Goal: Transaction & Acquisition: Book appointment/travel/reservation

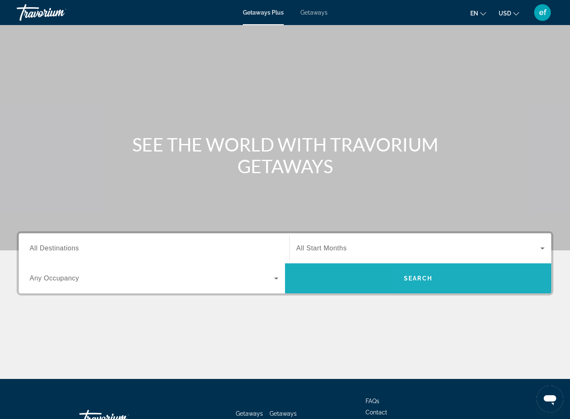
click at [458, 279] on span "Search" at bounding box center [418, 278] width 266 height 20
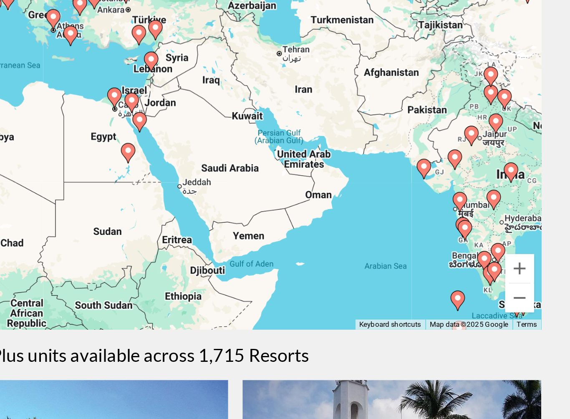
click at [184, 90] on div "To activate drag with keyboard, press Alt + Enter. Once in keyboard drag state,…" at bounding box center [285, 208] width 537 height 250
click at [182, 88] on div "To activate drag with keyboard, press Alt + Enter. Once in keyboard drag state,…" at bounding box center [285, 208] width 537 height 250
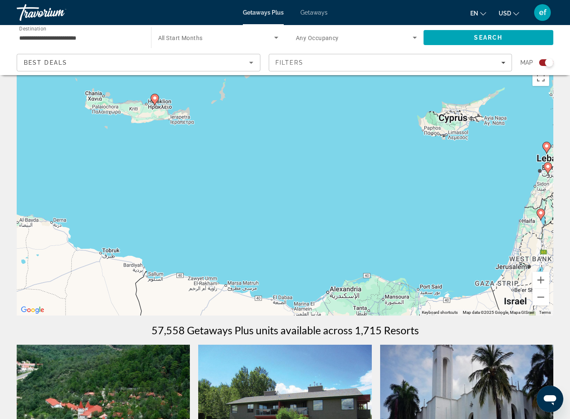
scroll to position [17, 0]
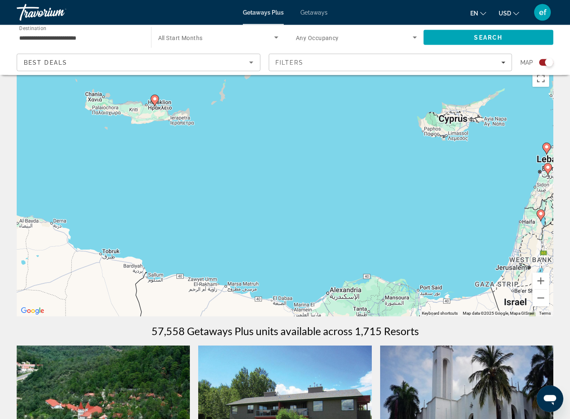
click at [66, 33] on input "**********" at bounding box center [79, 38] width 121 height 10
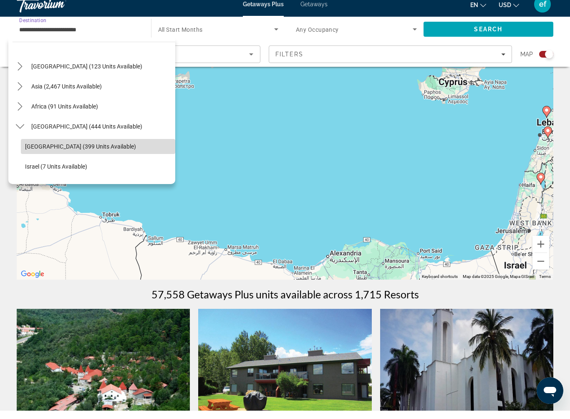
scroll to position [177, 0]
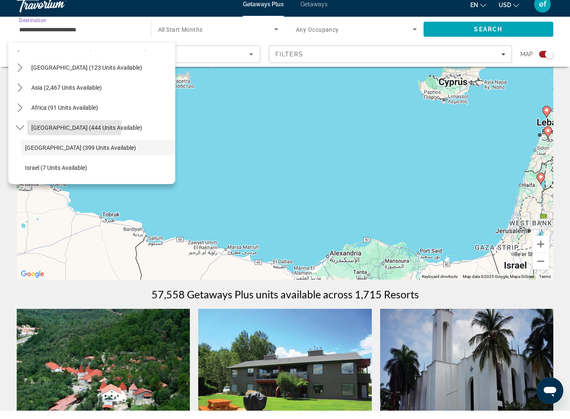
click at [53, 133] on span "Middle East (444 units available)" at bounding box center [86, 136] width 111 height 7
type input "**********"
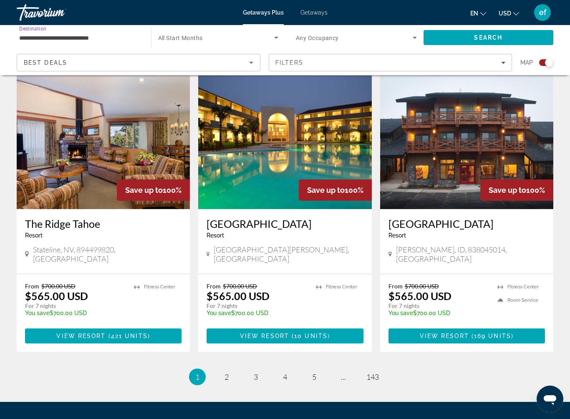
scroll to position [1166, 0]
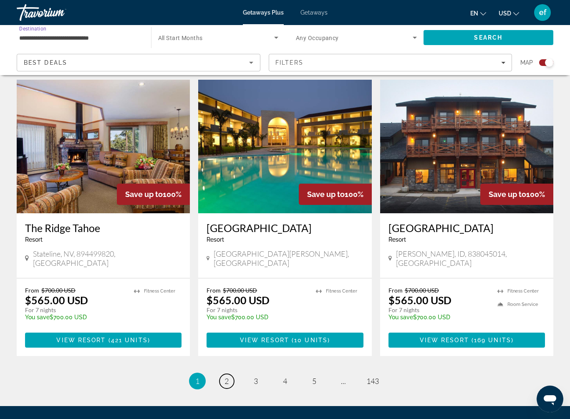
click at [227, 377] on span "2" at bounding box center [227, 381] width 4 height 9
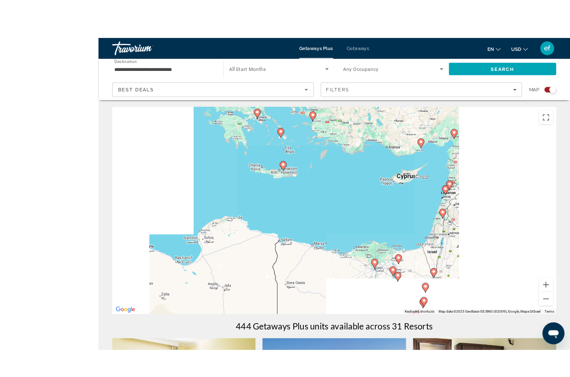
scroll to position [8, 0]
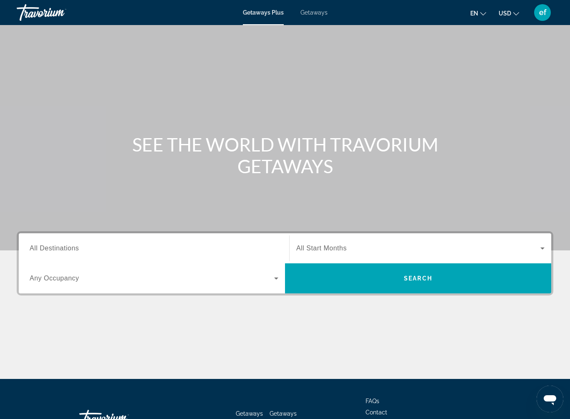
click at [99, 244] on input "Destination All Destinations" at bounding box center [154, 249] width 249 height 10
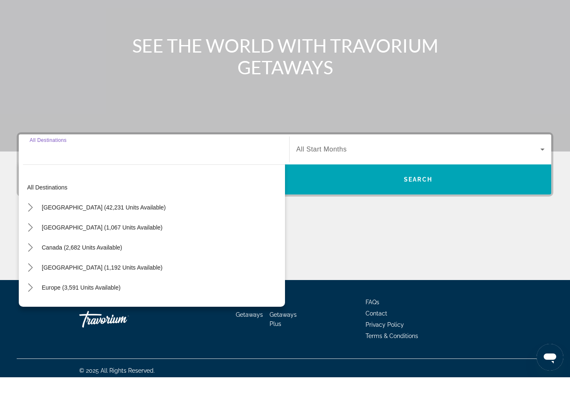
scroll to position [62, 0]
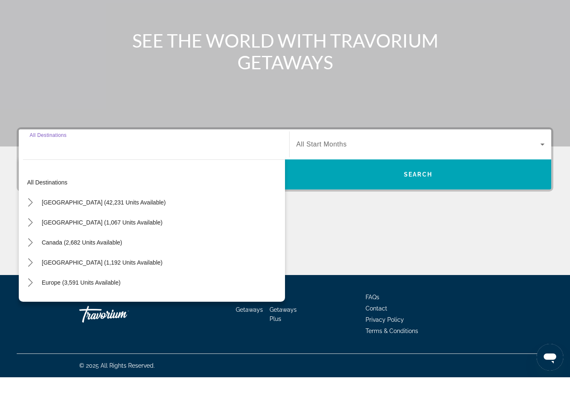
click at [54, 261] on span "Mexico (1,067 units available)" at bounding box center [102, 264] width 121 height 7
type input "**********"
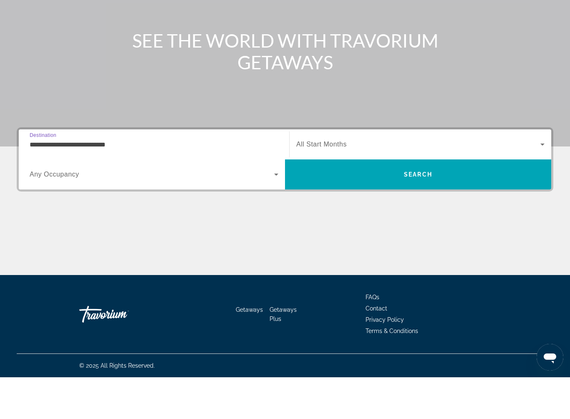
click at [58, 205] on div "Search widget" at bounding box center [154, 216] width 249 height 23
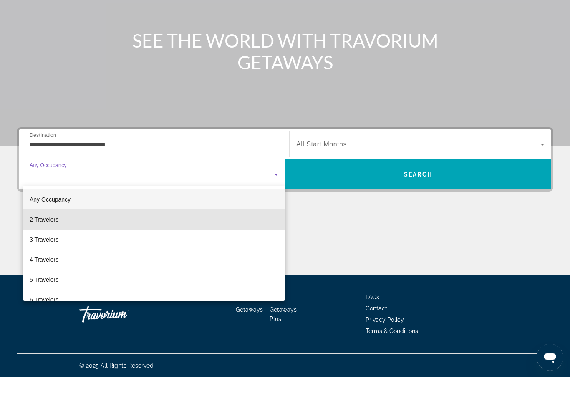
click at [42, 256] on span "2 Travelers" at bounding box center [44, 261] width 29 height 10
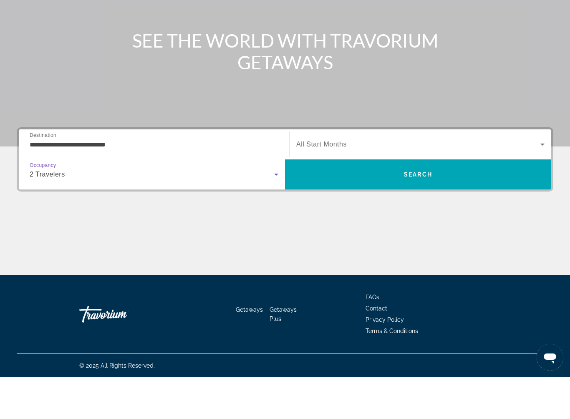
click at [542, 185] on icon "Search widget" at bounding box center [543, 186] width 4 height 2
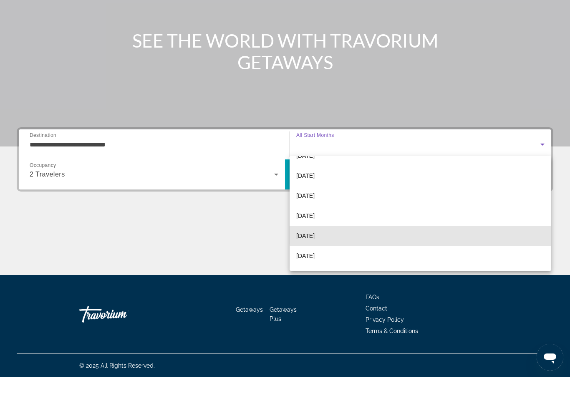
scroll to position [72, 0]
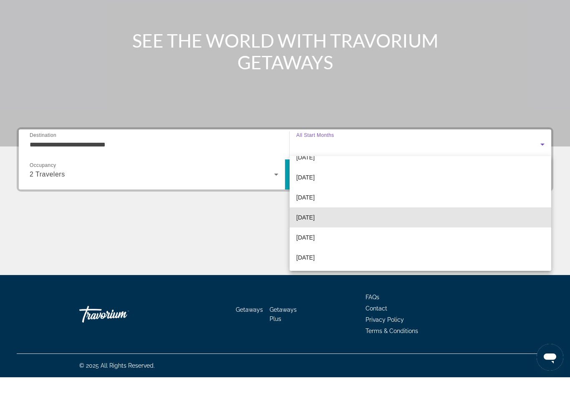
click at [315, 254] on span "March 2026" at bounding box center [305, 259] width 18 height 10
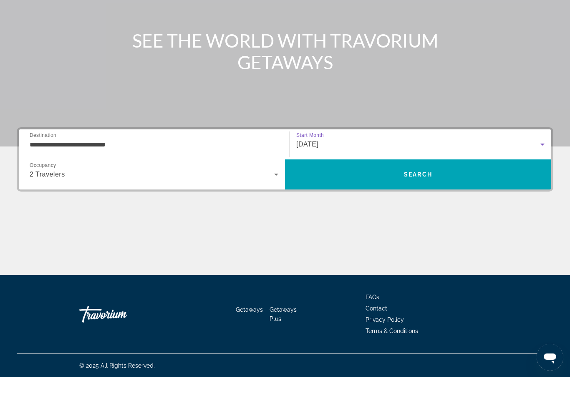
click at [497, 206] on span "Search" at bounding box center [418, 216] width 266 height 20
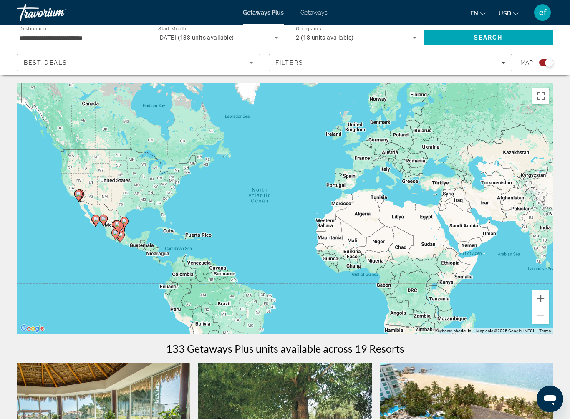
click at [254, 64] on icon "Sort by" at bounding box center [251, 63] width 10 height 10
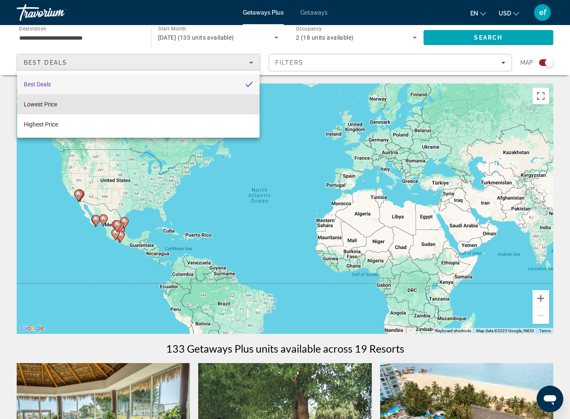
click at [76, 105] on mat-option "Lowest Price" at bounding box center [138, 104] width 243 height 20
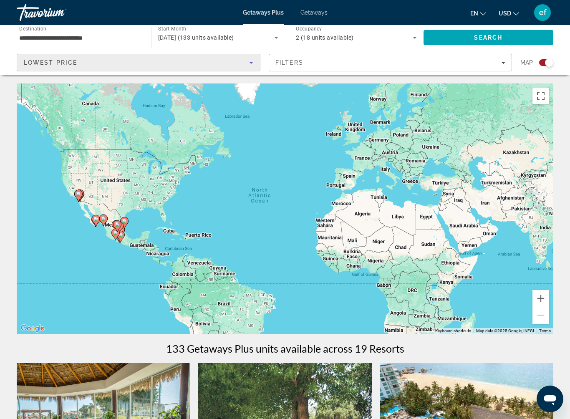
click at [477, 35] on span "Search" at bounding box center [488, 37] width 28 height 7
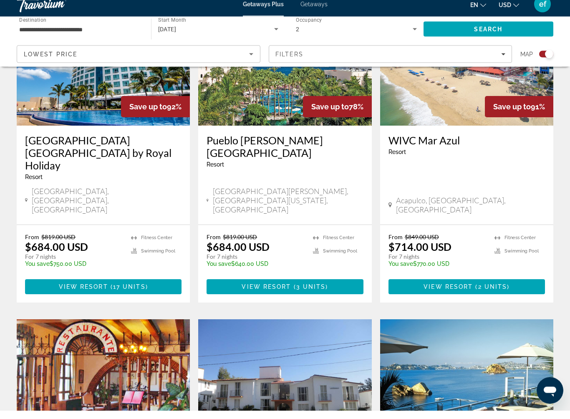
scroll to position [370, 0]
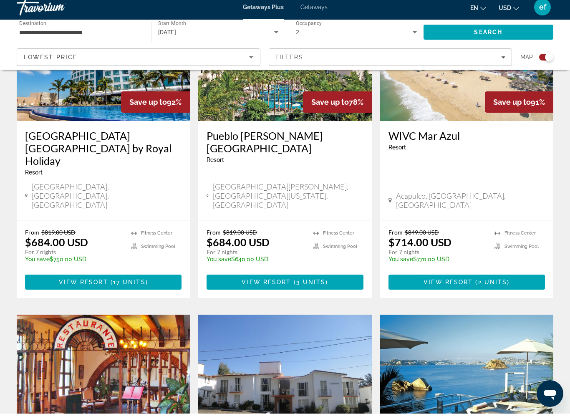
click at [113, 278] on span "Main content" at bounding box center [103, 288] width 157 height 20
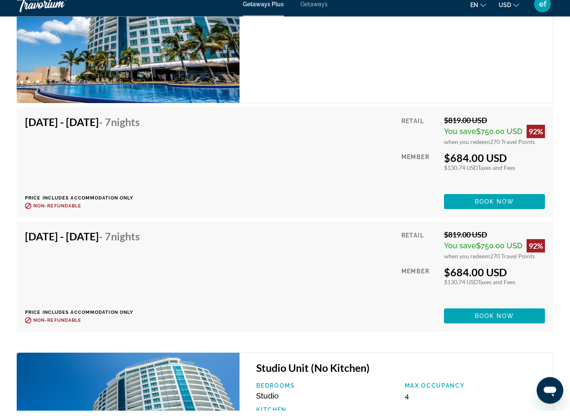
scroll to position [1657, 0]
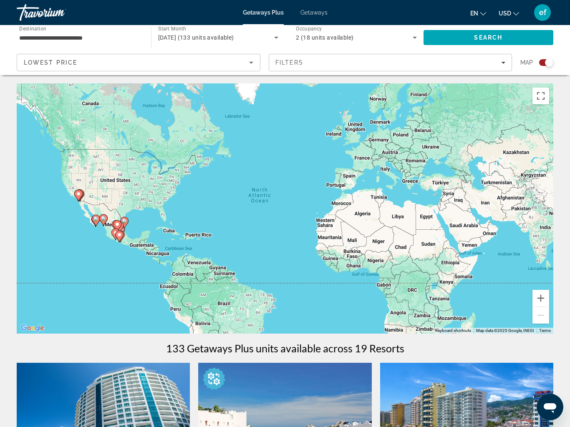
click at [202, 33] on div "March 2026 (133 units available)" at bounding box center [216, 38] width 116 height 10
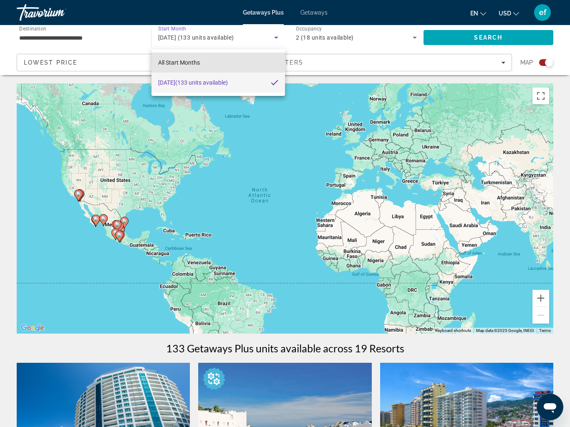
click at [177, 60] on span "All Start Months" at bounding box center [179, 62] width 42 height 7
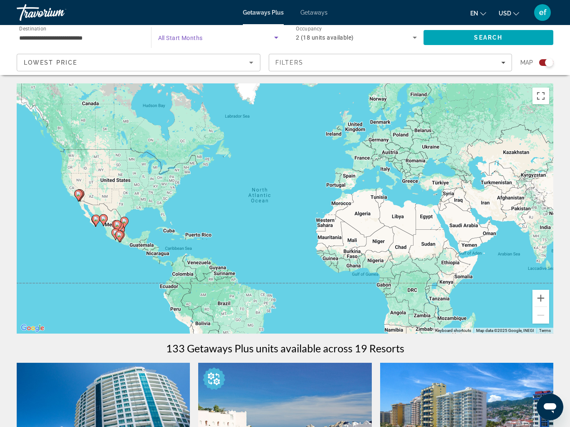
click at [190, 33] on span "Search widget" at bounding box center [216, 38] width 116 height 10
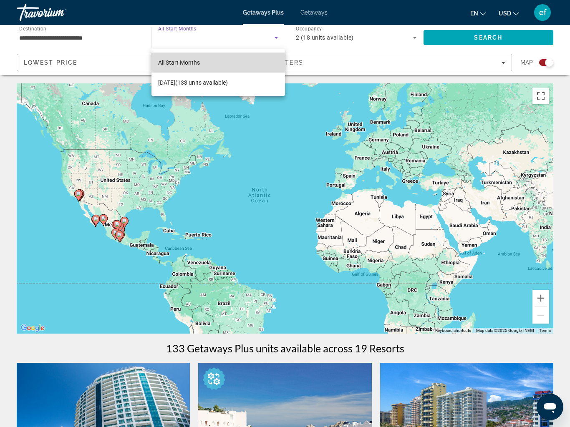
click at [170, 61] on span "All Start Months" at bounding box center [179, 62] width 42 height 7
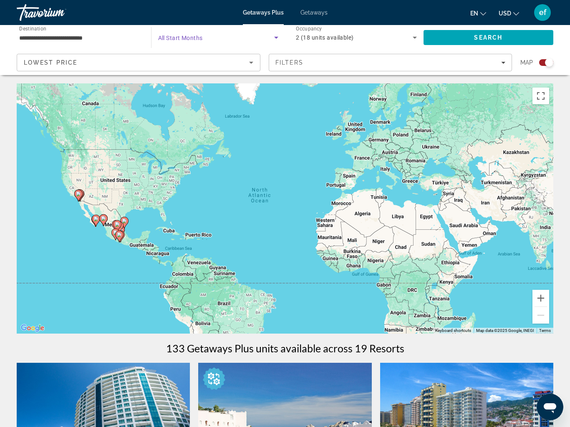
click at [271, 38] on span "Search widget" at bounding box center [216, 38] width 116 height 10
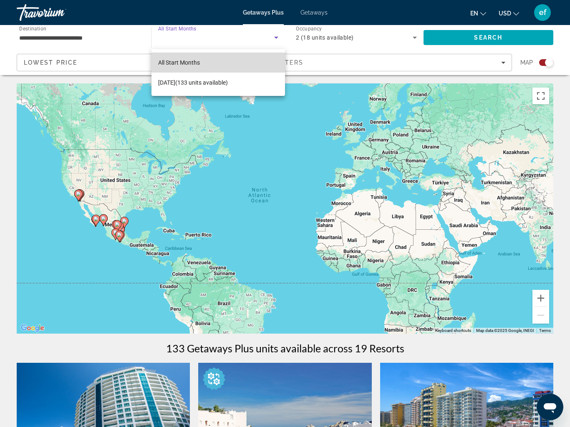
click at [184, 62] on span "All Start Months" at bounding box center [179, 62] width 42 height 7
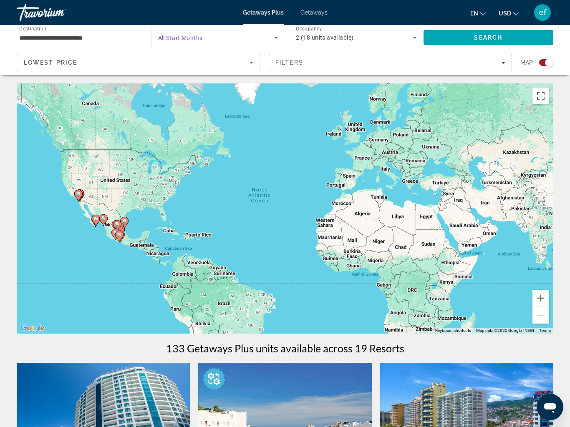
click at [499, 61] on div "Filters" at bounding box center [391, 62] width 230 height 7
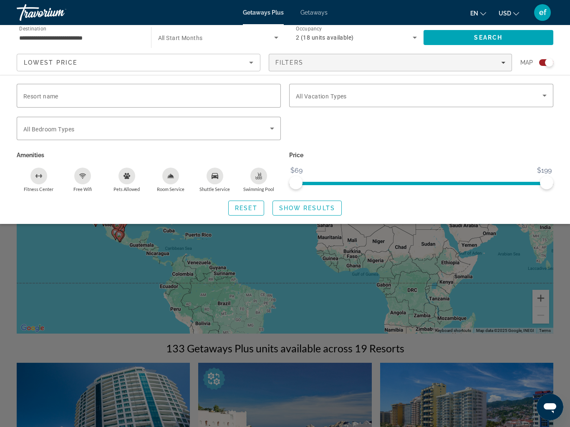
click at [113, 100] on input "Resort name" at bounding box center [148, 96] width 251 height 10
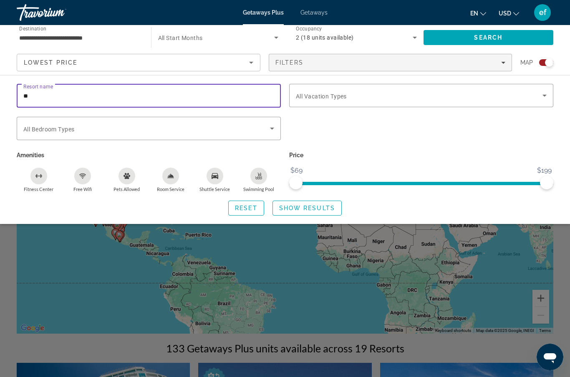
type input "*"
click at [422, 91] on span "Search widget" at bounding box center [419, 96] width 247 height 10
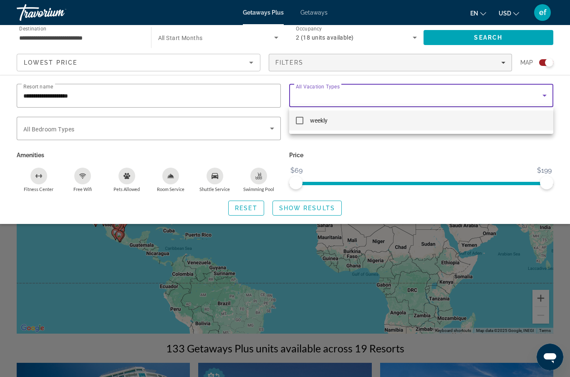
click at [321, 94] on div at bounding box center [285, 188] width 570 height 377
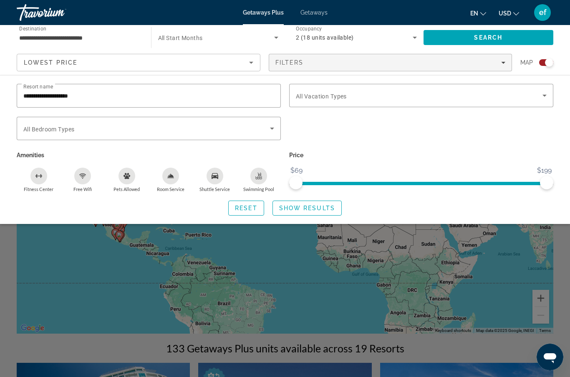
click at [303, 209] on span "Show Results" at bounding box center [307, 208] width 56 height 7
click at [316, 200] on span "Search widget" at bounding box center [307, 208] width 68 height 20
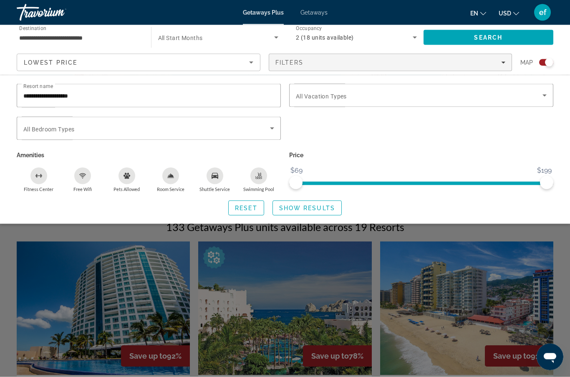
scroll to position [116, 0]
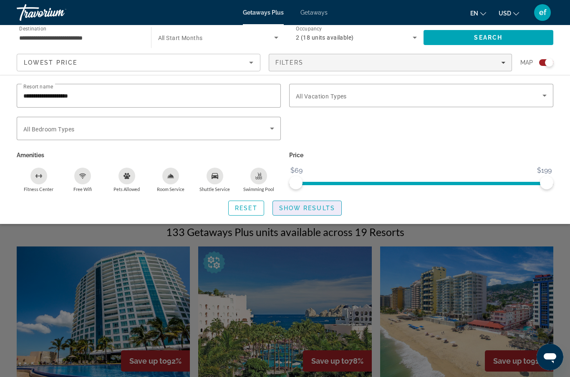
click at [302, 210] on span "Show Results" at bounding box center [307, 208] width 56 height 7
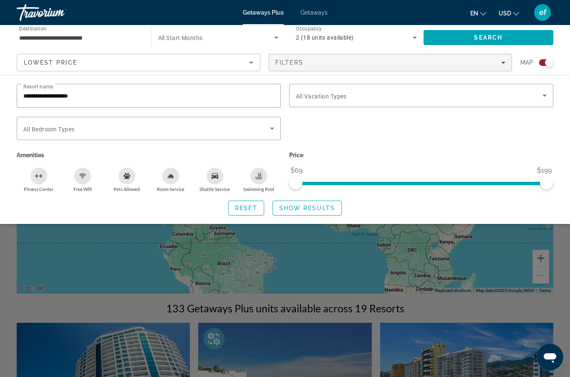
scroll to position [40, 0]
click at [485, 25] on div "Search" at bounding box center [493, 37] width 139 height 25
click at [481, 37] on span "Search" at bounding box center [488, 37] width 28 height 7
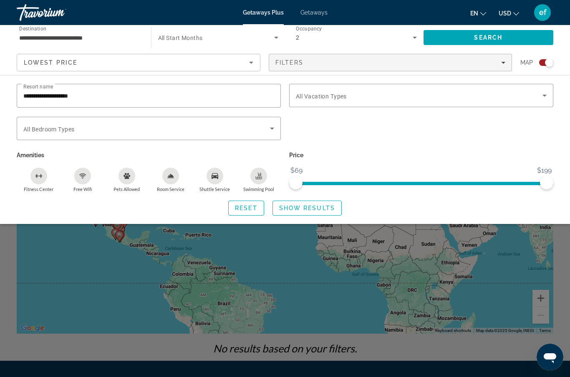
click at [99, 94] on input "**********" at bounding box center [148, 96] width 251 height 10
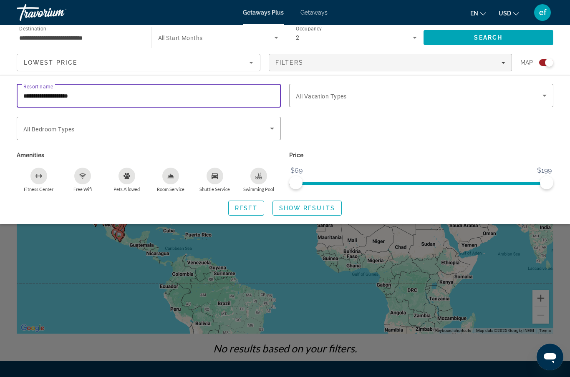
scroll to position [40, 0]
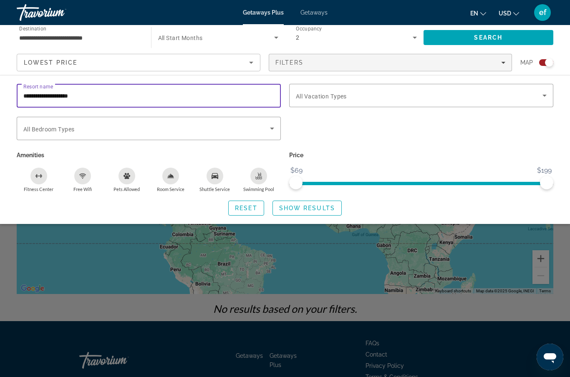
click at [102, 54] on div "Lowest Price" at bounding box center [139, 65] width 230 height 23
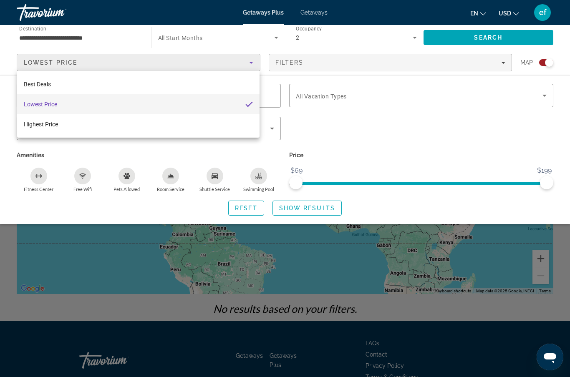
scroll to position [40, 0]
click at [357, 152] on div at bounding box center [285, 188] width 570 height 377
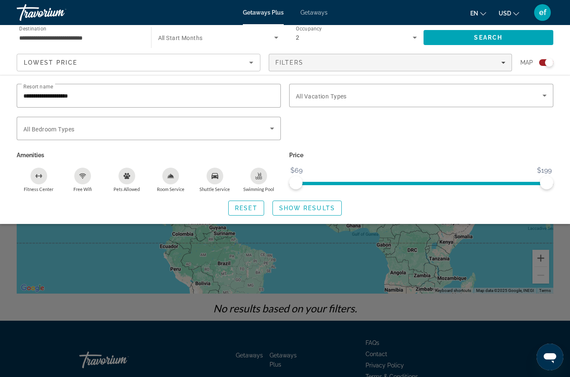
click at [89, 99] on input "**********" at bounding box center [148, 96] width 251 height 10
type input "*******"
click at [300, 217] on span "Search widget" at bounding box center [307, 208] width 68 height 20
click at [461, 34] on span "Search" at bounding box center [489, 38] width 130 height 20
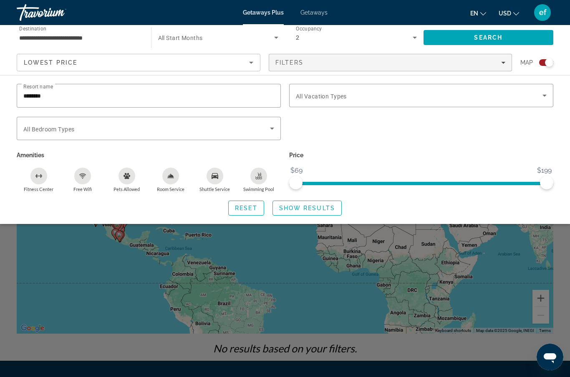
click at [237, 216] on span "Search widget" at bounding box center [246, 208] width 35 height 20
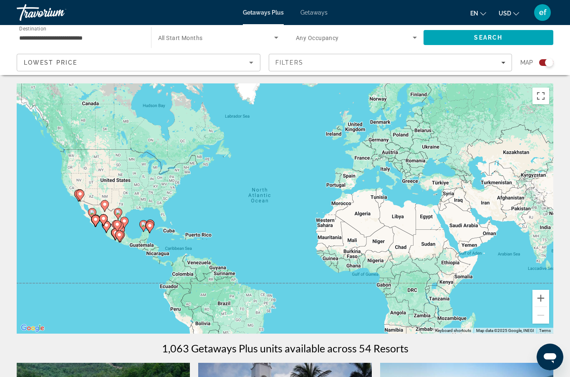
click at [274, 38] on icon "Search widget" at bounding box center [276, 38] width 10 height 10
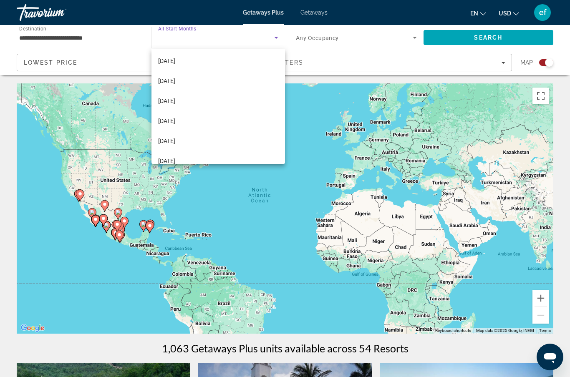
scroll to position [84, 0]
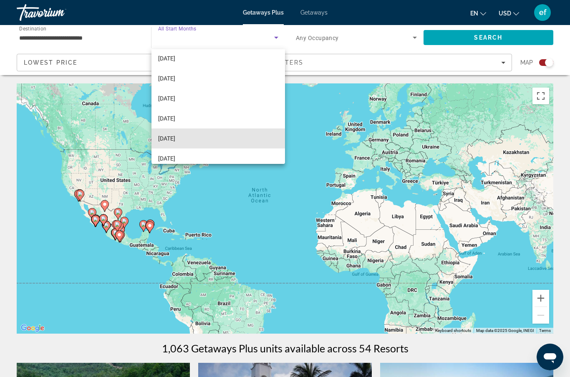
click at [169, 138] on span "May 2026" at bounding box center [166, 139] width 17 height 10
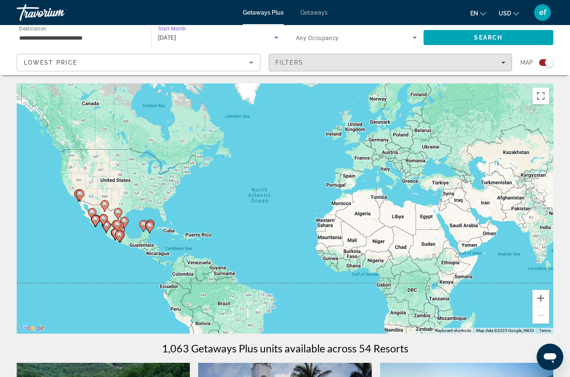
click at [425, 68] on span "Filters" at bounding box center [390, 63] width 243 height 20
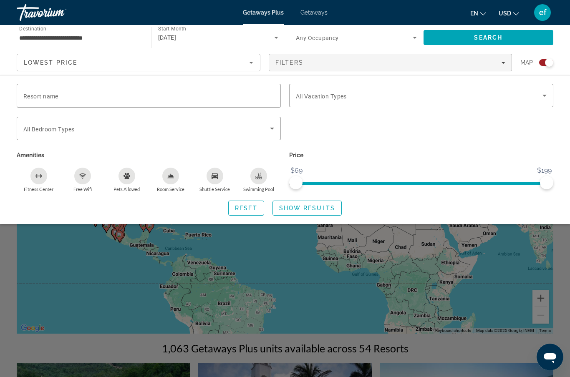
click at [43, 100] on div "Resort name" at bounding box center [148, 96] width 251 height 24
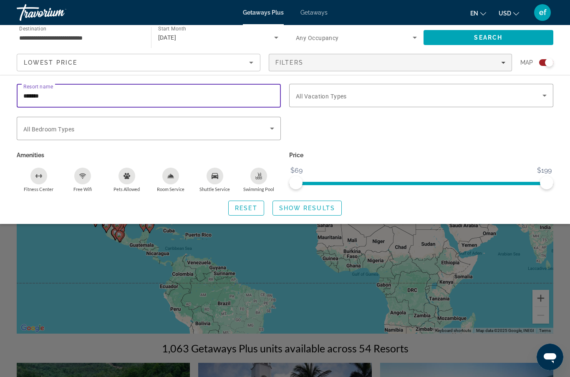
click at [461, 35] on span "Search" at bounding box center [489, 38] width 130 height 20
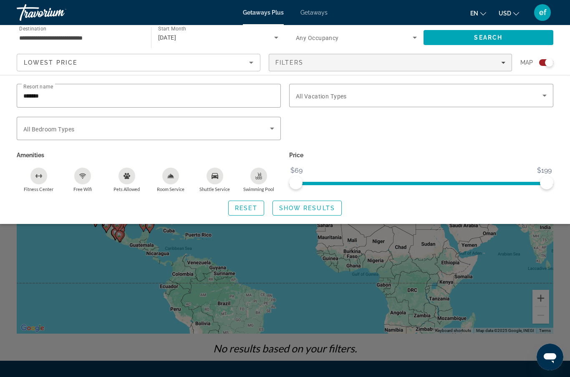
click at [56, 98] on input "*******" at bounding box center [148, 96] width 251 height 10
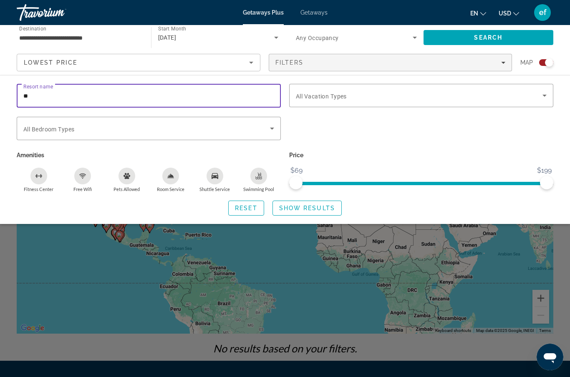
type input "*"
click at [345, 140] on div "Search widget" at bounding box center [421, 133] width 273 height 33
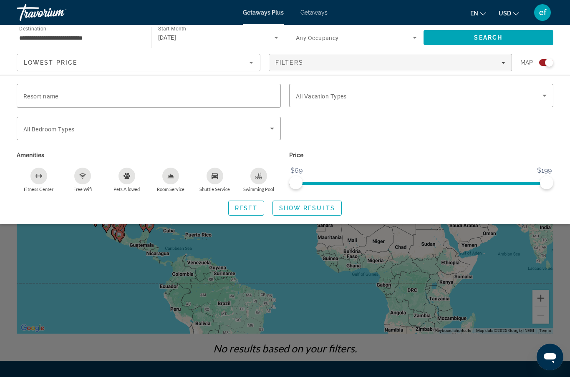
click at [46, 94] on span "Resort name" at bounding box center [40, 96] width 35 height 7
click at [46, 94] on input "Resort name" at bounding box center [148, 96] width 251 height 10
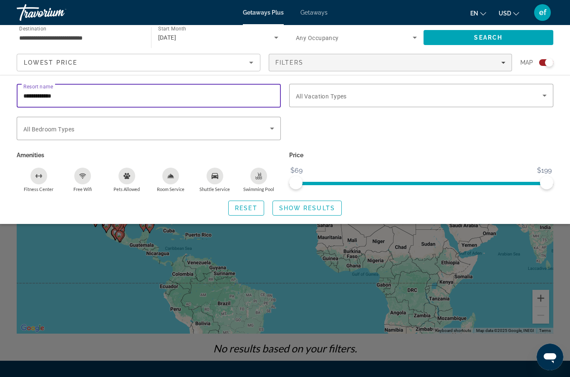
type input "**********"
click at [465, 36] on span "Search" at bounding box center [489, 38] width 130 height 20
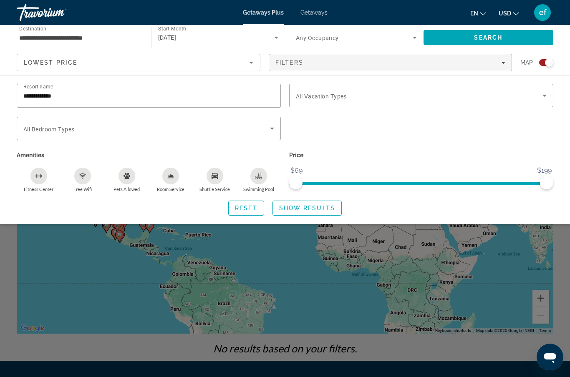
click at [274, 132] on icon "Search widget" at bounding box center [272, 129] width 10 height 10
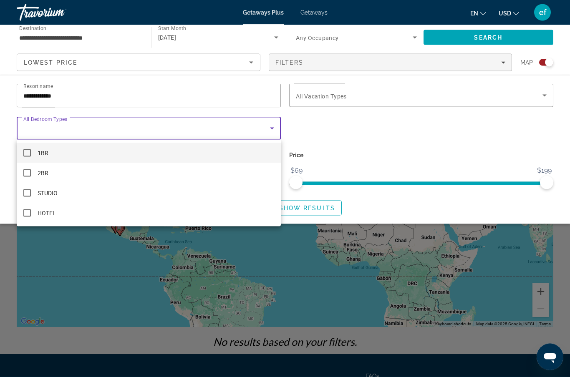
scroll to position [8, 0]
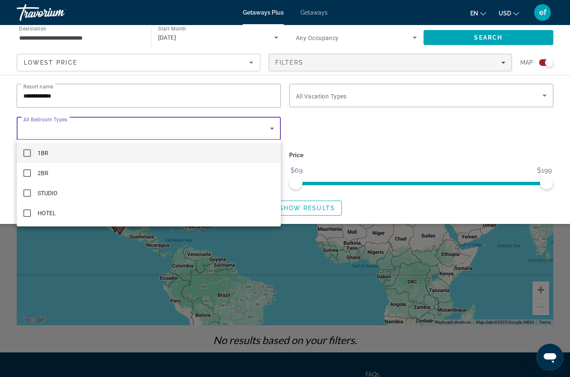
click at [371, 143] on div at bounding box center [285, 188] width 570 height 377
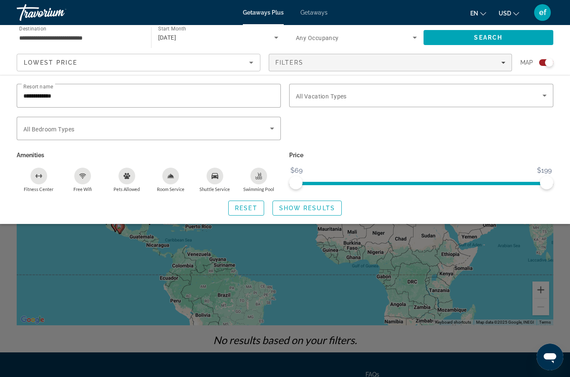
click at [346, 99] on span "All Vacation Types" at bounding box center [321, 96] width 51 height 7
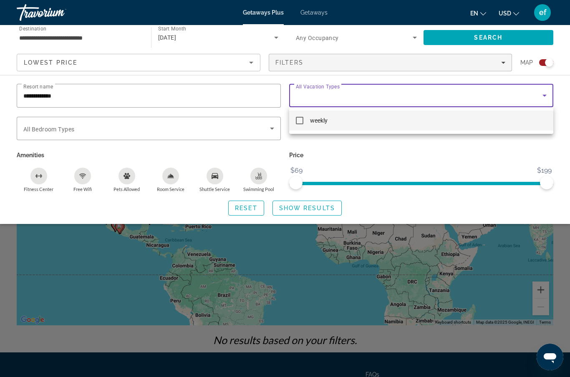
click at [361, 162] on div at bounding box center [285, 188] width 570 height 377
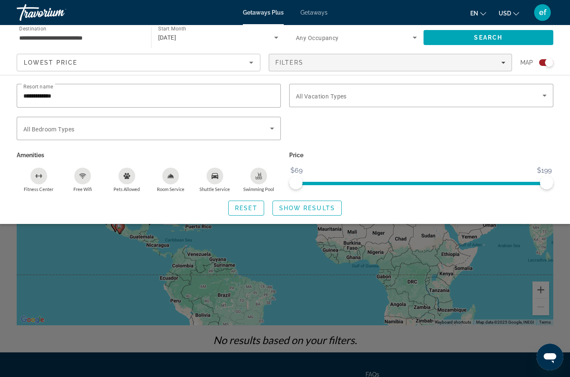
click at [305, 59] on div "Filters" at bounding box center [391, 62] width 230 height 7
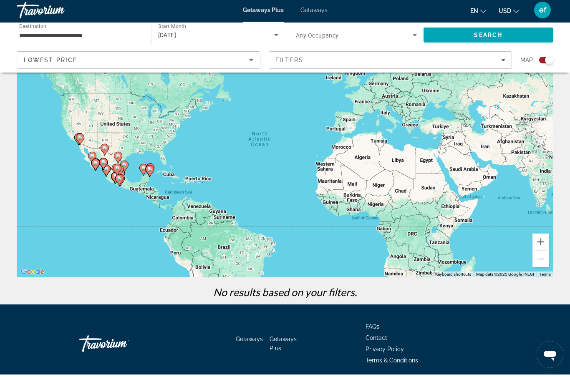
scroll to position [53, 0]
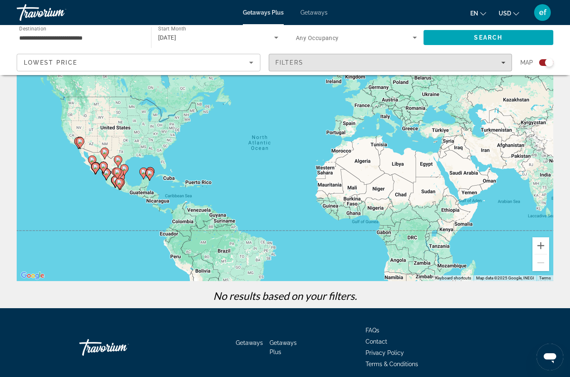
click at [498, 65] on div "Filters" at bounding box center [391, 62] width 230 height 7
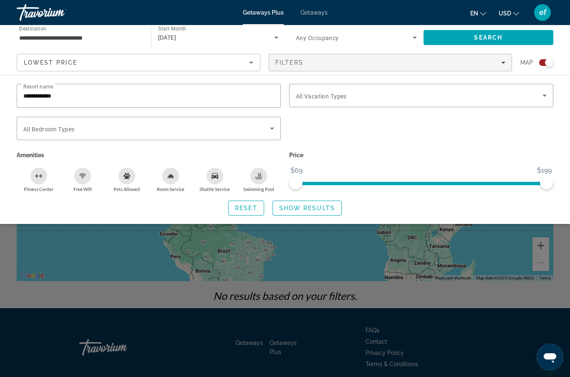
click at [454, 36] on span "Search" at bounding box center [489, 38] width 130 height 20
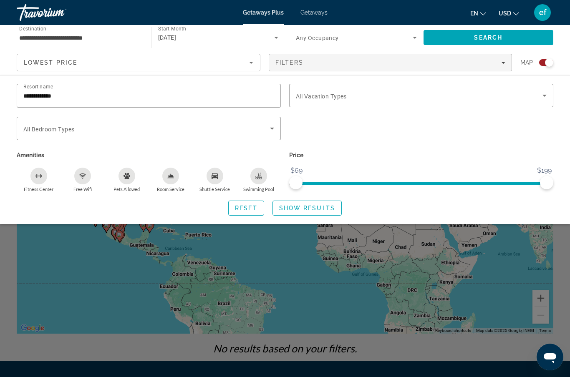
click at [247, 213] on span "Search widget" at bounding box center [246, 208] width 35 height 20
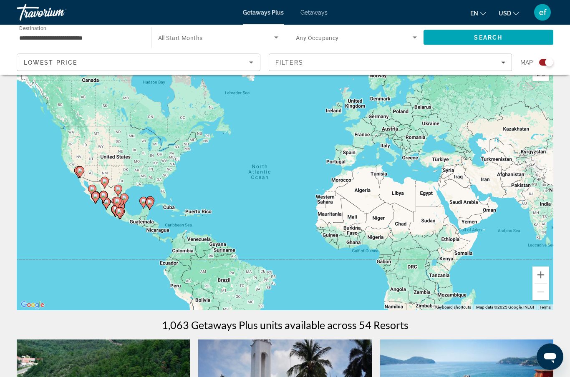
click at [180, 33] on span "Search widget" at bounding box center [216, 38] width 116 height 10
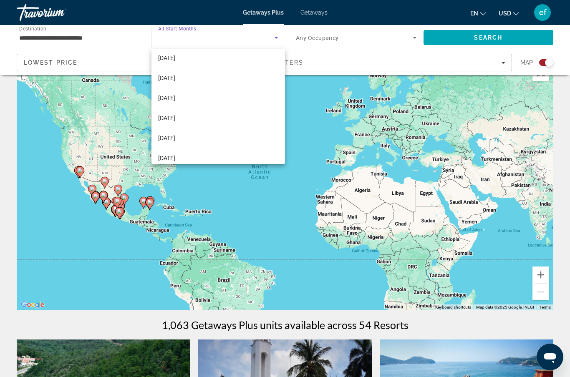
scroll to position [110, 0]
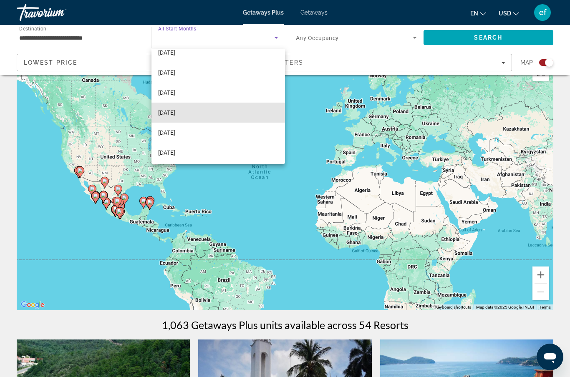
click at [169, 113] on span "May 2026" at bounding box center [166, 113] width 17 height 10
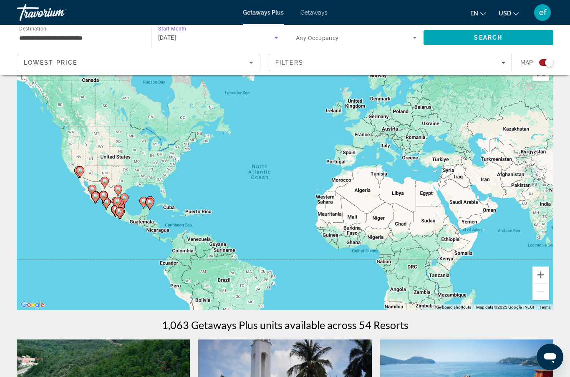
click at [411, 35] on icon "Search widget" at bounding box center [415, 38] width 10 height 10
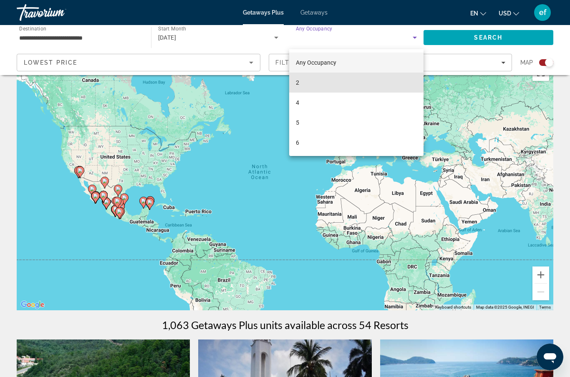
click at [303, 84] on mat-option "2" at bounding box center [356, 83] width 134 height 20
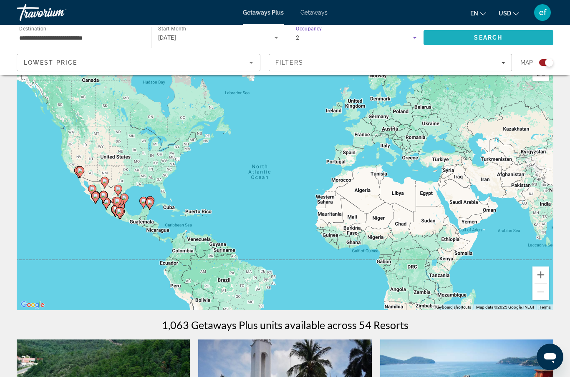
click at [450, 35] on span "Search" at bounding box center [489, 38] width 130 height 20
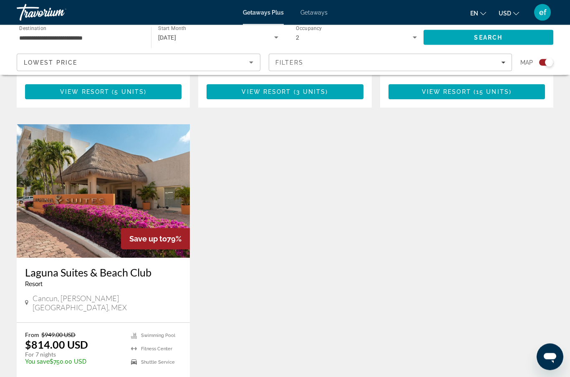
scroll to position [863, 0]
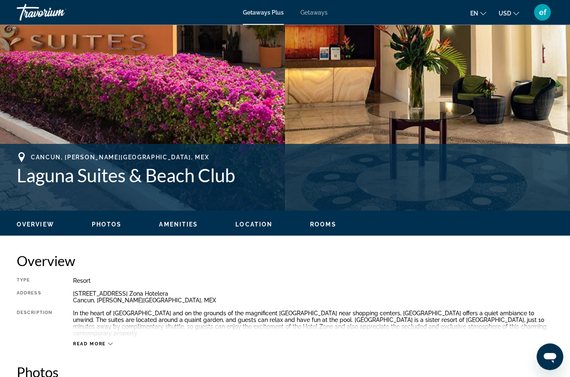
scroll to position [218, 0]
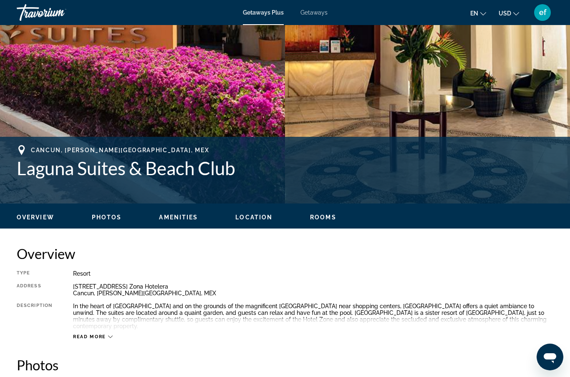
click at [95, 336] on span "Read more" at bounding box center [89, 336] width 33 height 5
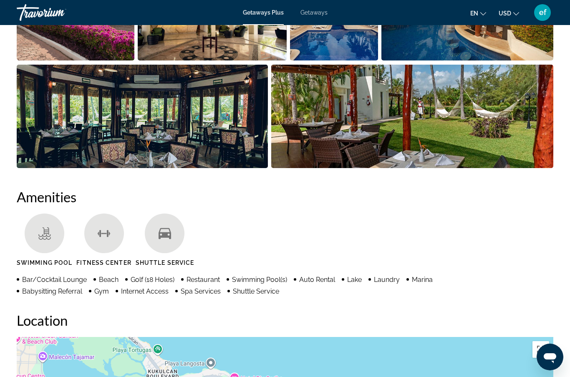
scroll to position [659, 0]
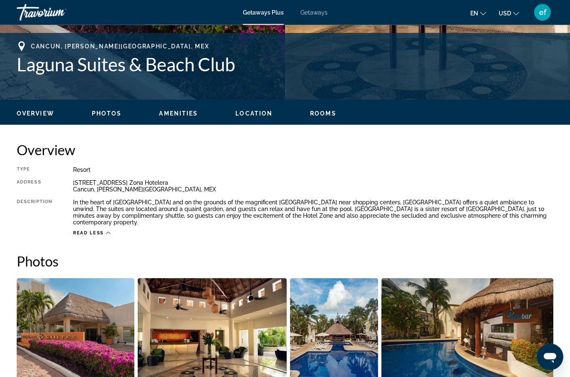
click at [83, 312] on img "Open full-screen image slider" at bounding box center [76, 331] width 118 height 104
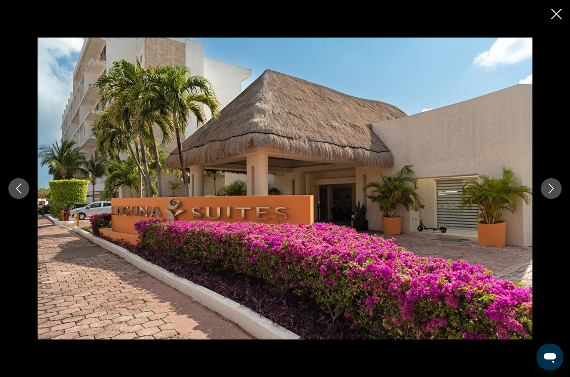
click at [547, 197] on button "Next image" at bounding box center [551, 188] width 21 height 21
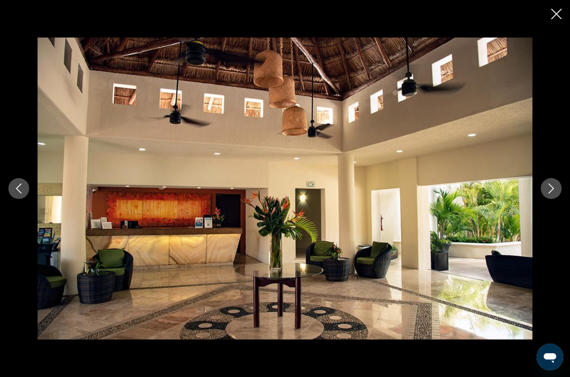
click at [548, 185] on icon "Next image" at bounding box center [551, 189] width 10 height 10
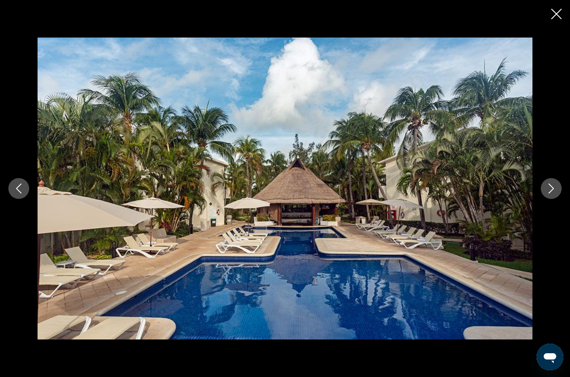
click at [549, 187] on icon "Next image" at bounding box center [551, 189] width 10 height 10
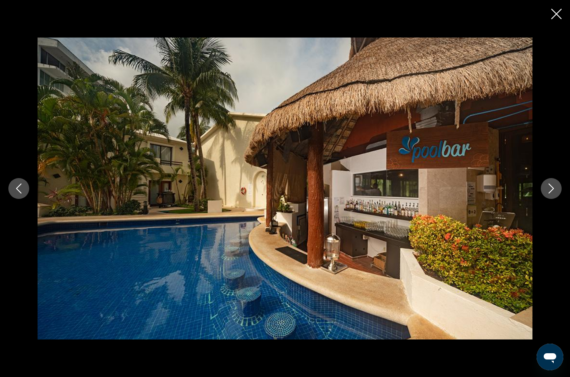
click at [553, 190] on icon "Next image" at bounding box center [551, 189] width 5 height 10
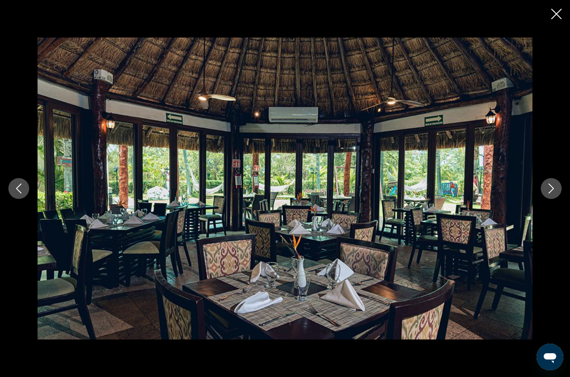
click at [550, 192] on icon "Next image" at bounding box center [551, 189] width 10 height 10
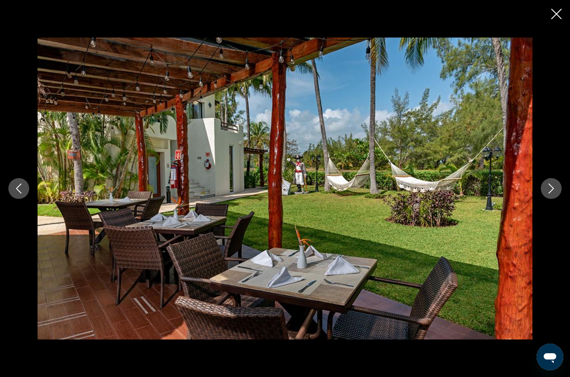
click at [556, 189] on button "Next image" at bounding box center [551, 188] width 21 height 21
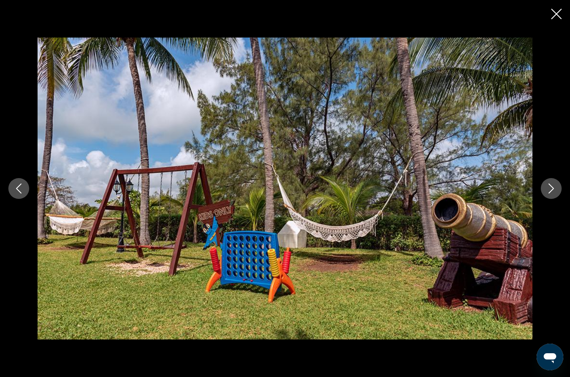
click at [551, 196] on button "Next image" at bounding box center [551, 188] width 21 height 21
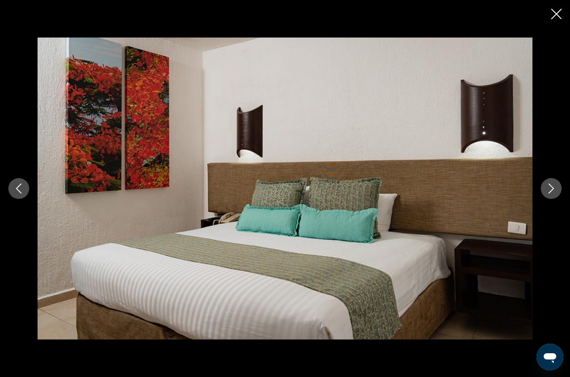
click at [556, 194] on button "Next image" at bounding box center [551, 188] width 21 height 21
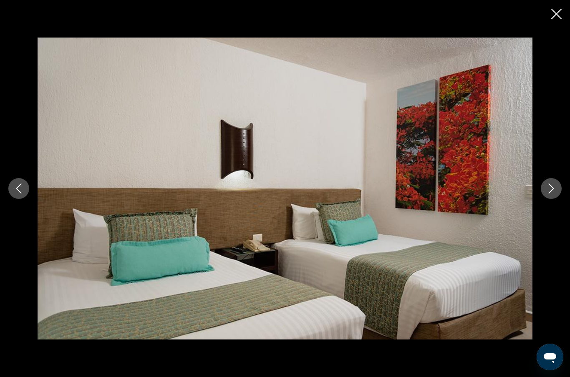
click at [555, 197] on button "Next image" at bounding box center [551, 188] width 21 height 21
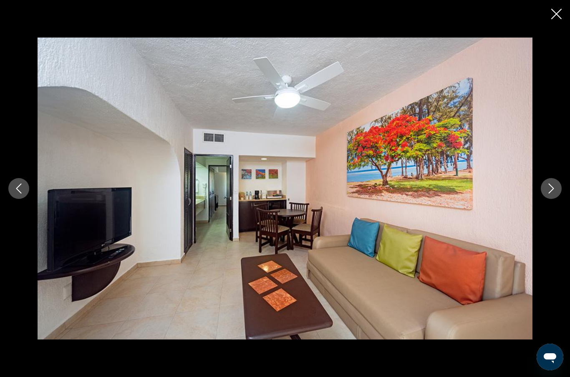
click at [554, 190] on icon "Next image" at bounding box center [551, 189] width 10 height 10
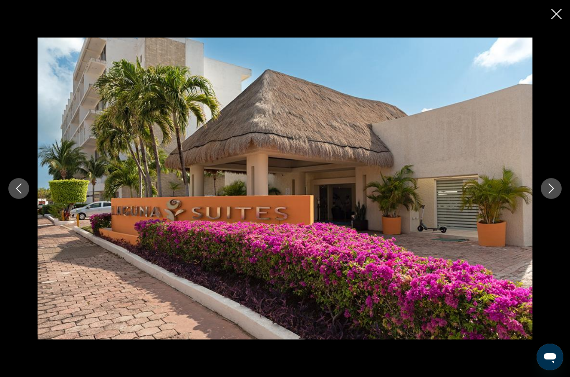
click at [556, 197] on button "Next image" at bounding box center [551, 188] width 21 height 21
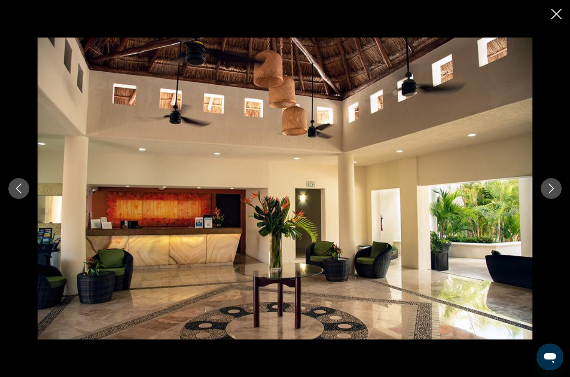
click at [561, 202] on div "prev next" at bounding box center [285, 189] width 570 height 302
click at [554, 197] on button "Next image" at bounding box center [551, 188] width 21 height 21
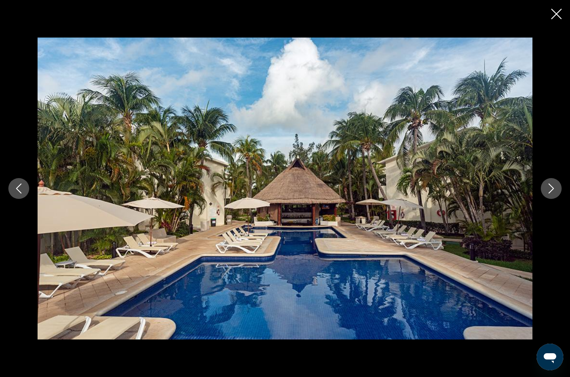
click at [550, 205] on div "prev next" at bounding box center [285, 189] width 570 height 302
click at [547, 197] on button "Next image" at bounding box center [551, 188] width 21 height 21
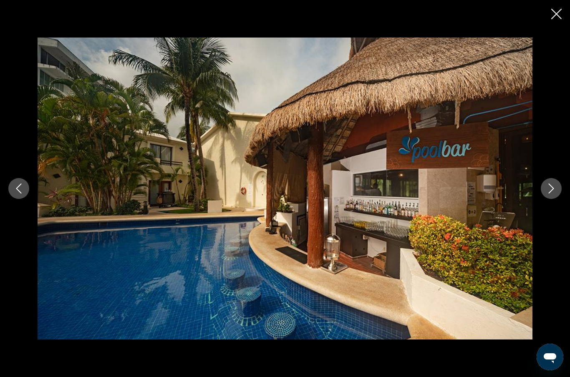
click at [551, 198] on button "Next image" at bounding box center [551, 188] width 21 height 21
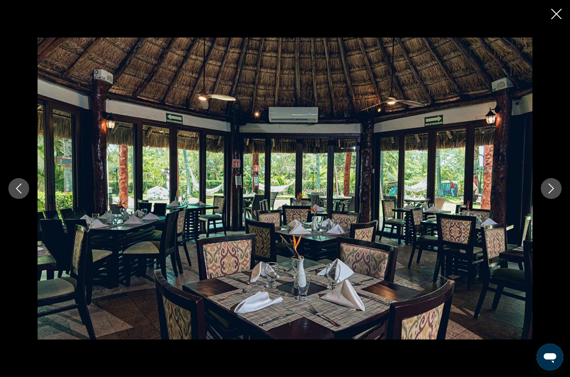
click at [557, 206] on div "prev next" at bounding box center [285, 189] width 570 height 302
click at [551, 199] on button "Next image" at bounding box center [551, 188] width 21 height 21
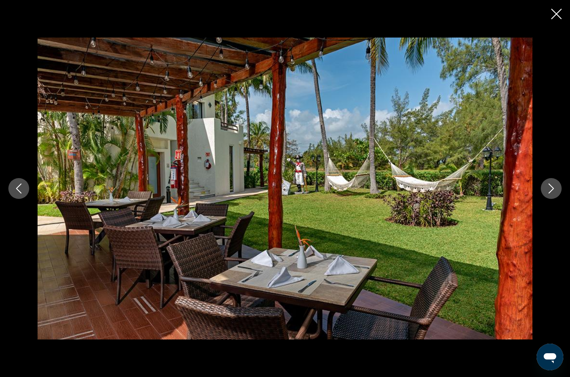
click at [551, 199] on button "Next image" at bounding box center [551, 188] width 21 height 21
click at [552, 198] on button "Next image" at bounding box center [551, 188] width 21 height 21
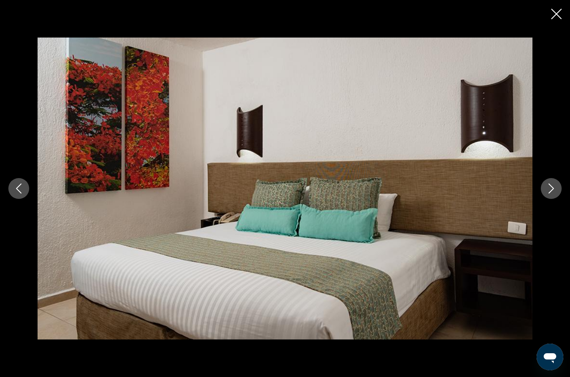
click at [552, 198] on button "Next image" at bounding box center [551, 188] width 21 height 21
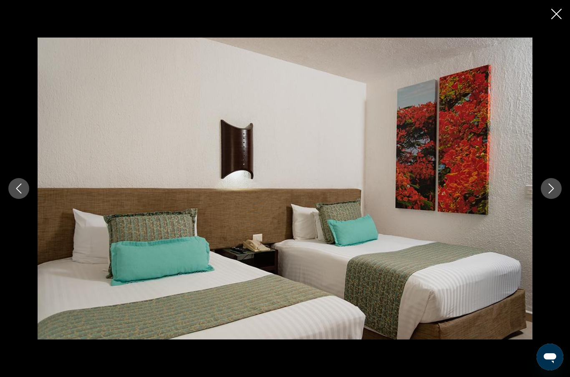
click at [551, 198] on button "Next image" at bounding box center [551, 188] width 21 height 21
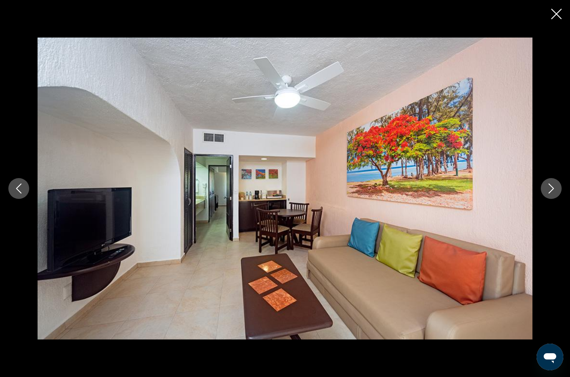
scroll to position [321, 0]
click at [555, 15] on icon "Close slideshow" at bounding box center [556, 14] width 10 height 10
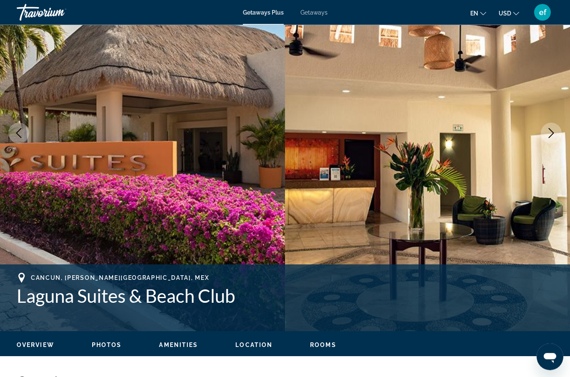
scroll to position [0, 0]
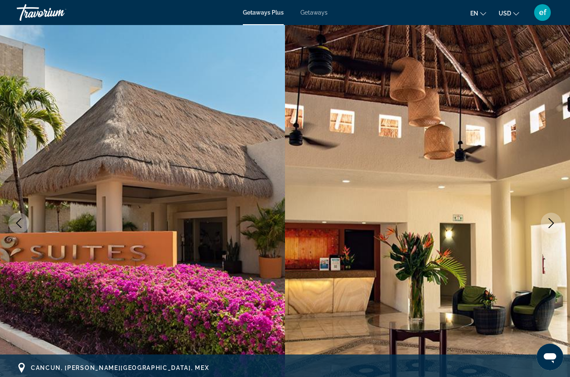
click at [322, 15] on span "Getaways" at bounding box center [314, 12] width 27 height 7
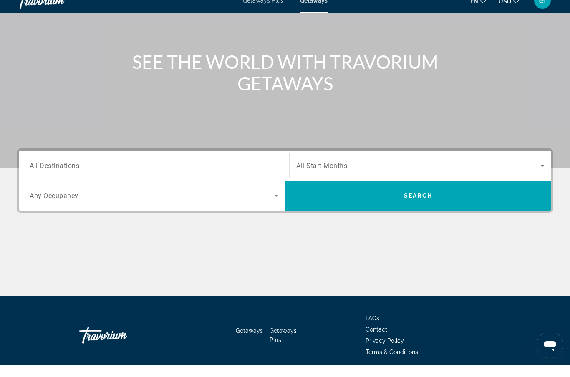
scroll to position [71, 0]
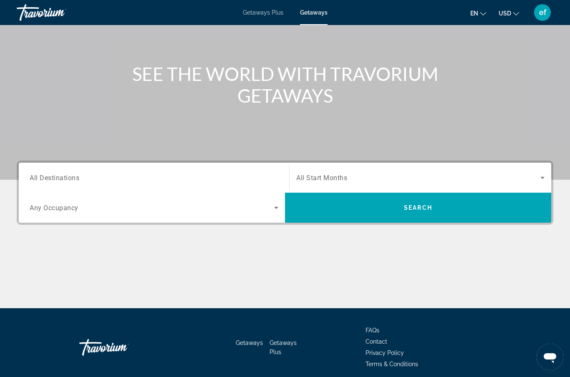
click at [56, 210] on span "Any Occupancy" at bounding box center [54, 208] width 49 height 8
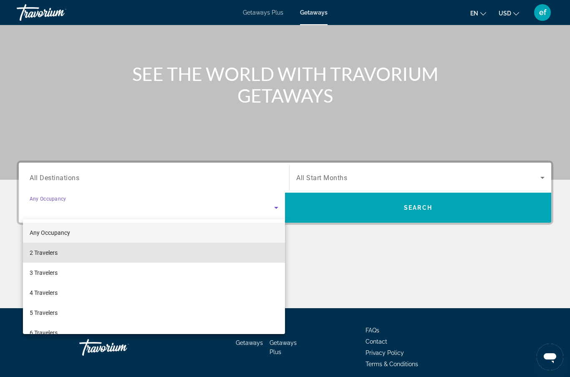
click at [51, 254] on span "2 Travelers" at bounding box center [44, 253] width 28 height 10
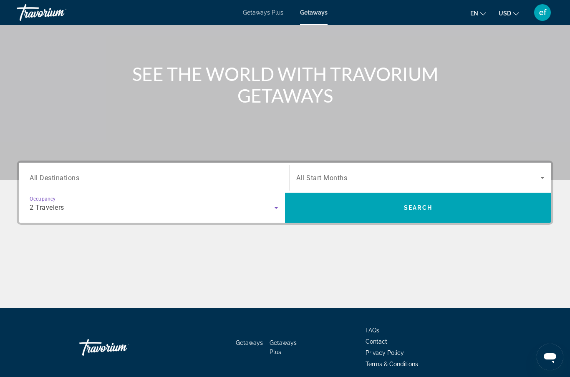
click at [49, 179] on span "All Destinations" at bounding box center [55, 178] width 50 height 8
click at [49, 179] on input "Destination All Destinations" at bounding box center [154, 178] width 249 height 10
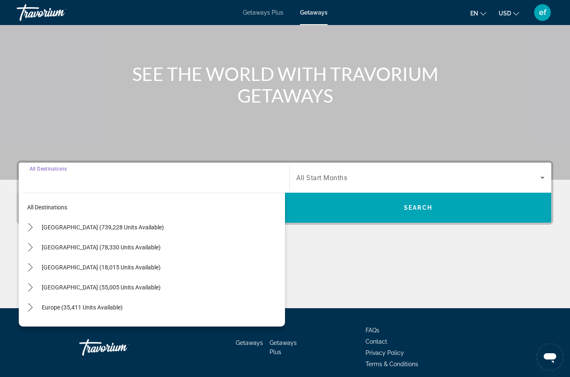
click at [75, 229] on span "United States (739,228 units available)" at bounding box center [103, 227] width 122 height 7
type input "**********"
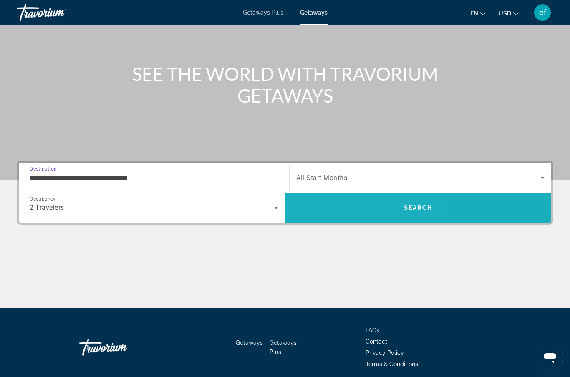
click at [339, 209] on span "Search" at bounding box center [418, 208] width 266 height 20
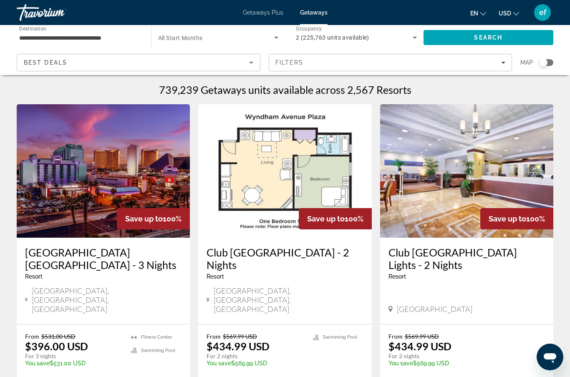
click at [361, 65] on div "Filters" at bounding box center [391, 62] width 230 height 7
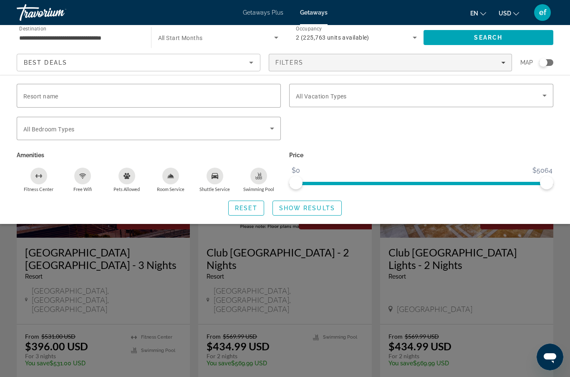
click at [43, 99] on span "Resort name" at bounding box center [40, 96] width 35 height 7
click at [43, 99] on input "Resort name" at bounding box center [148, 96] width 251 height 10
type input "**********"
click at [456, 38] on span "Search" at bounding box center [489, 38] width 130 height 20
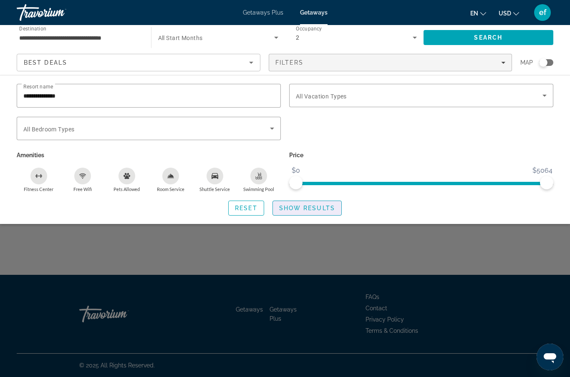
click at [301, 214] on span "Search widget" at bounding box center [307, 208] width 68 height 20
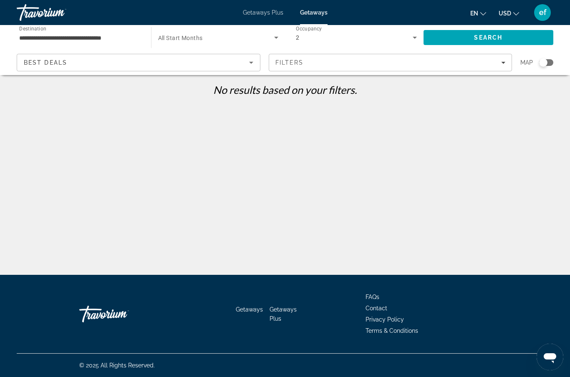
click at [417, 67] on span "Filters" at bounding box center [390, 63] width 243 height 20
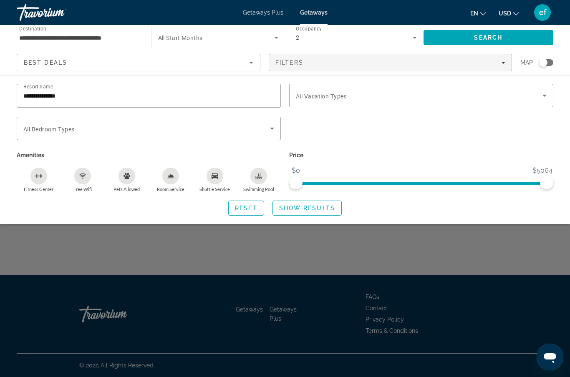
click at [465, 39] on span "Search" at bounding box center [489, 38] width 130 height 20
click at [306, 215] on span "Search widget" at bounding box center [307, 208] width 68 height 20
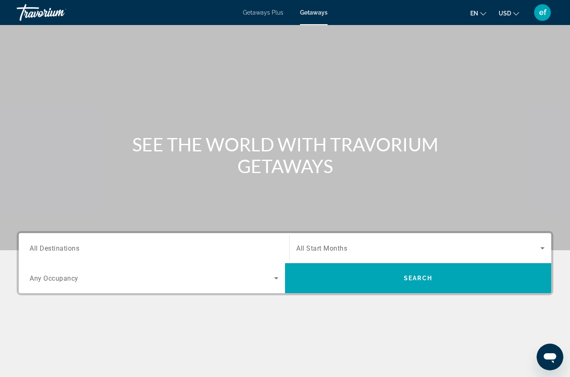
click at [199, 250] on input "Destination All Destinations" at bounding box center [154, 249] width 249 height 10
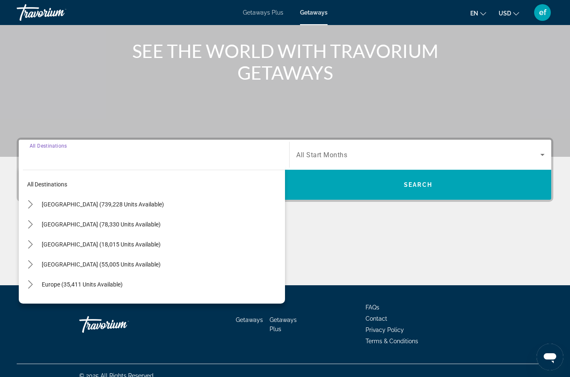
scroll to position [104, 0]
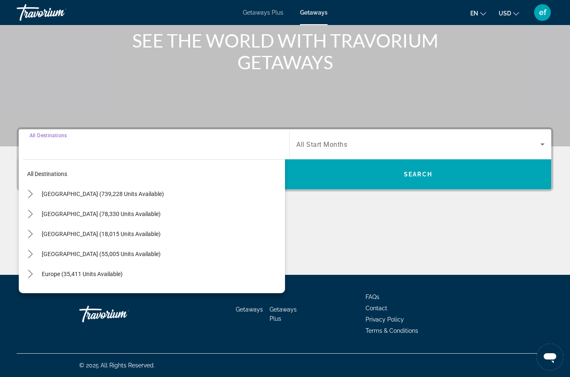
click at [73, 194] on span "United States (739,228 units available)" at bounding box center [103, 194] width 122 height 7
type input "**********"
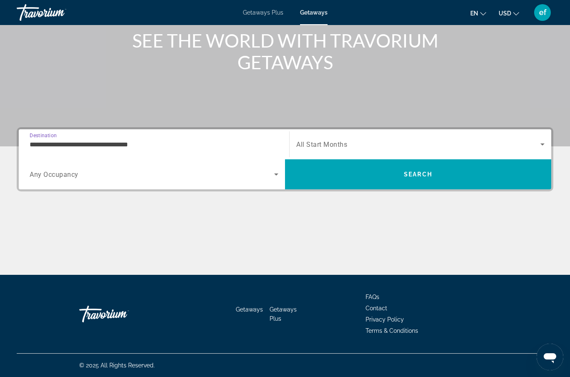
click at [75, 182] on div "Search widget" at bounding box center [154, 174] width 249 height 23
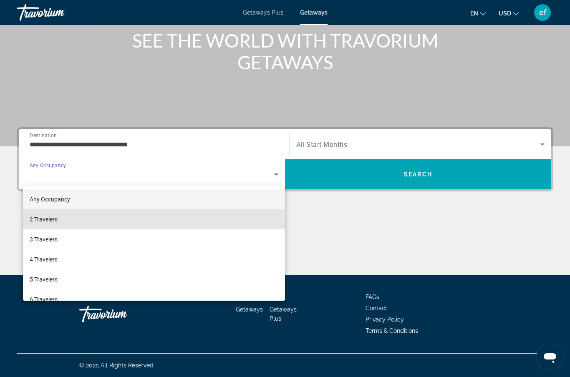
click at [48, 224] on span "2 Travelers" at bounding box center [44, 220] width 28 height 10
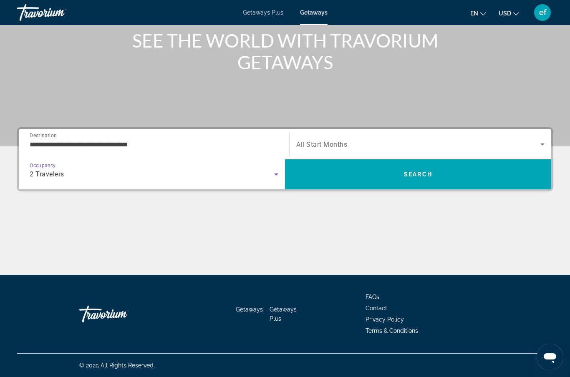
click at [354, 155] on div "Search widget" at bounding box center [420, 144] width 248 height 23
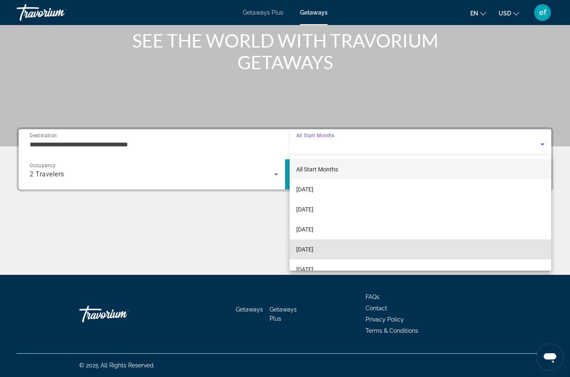
click at [305, 243] on mat-option "January 2026" at bounding box center [421, 250] width 262 height 20
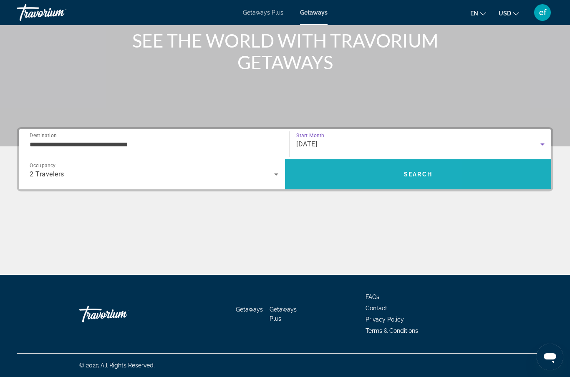
click at [349, 168] on span "Search" at bounding box center [418, 174] width 266 height 20
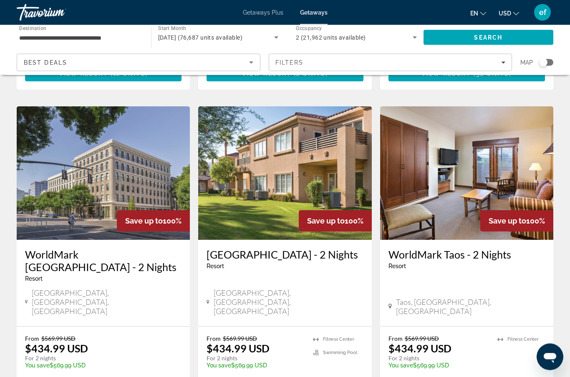
scroll to position [943, 0]
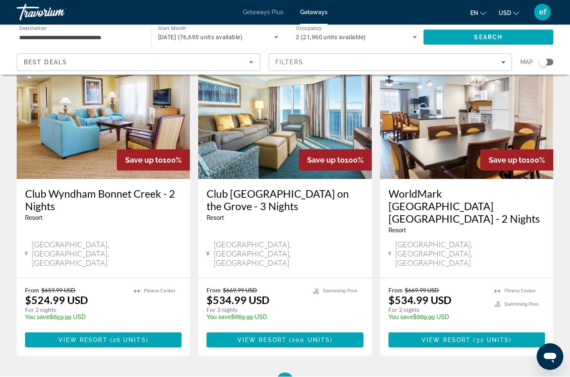
scroll to position [1049, 0]
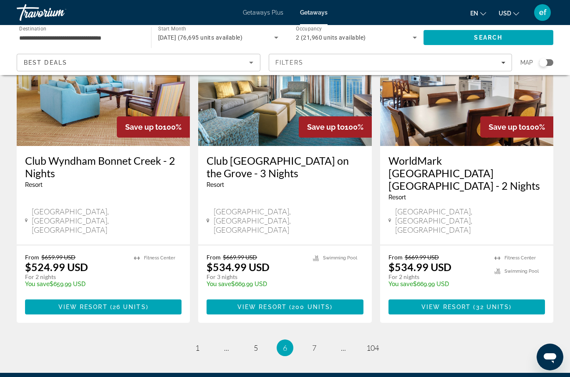
click at [349, 341] on link "page ..." at bounding box center [343, 348] width 15 height 15
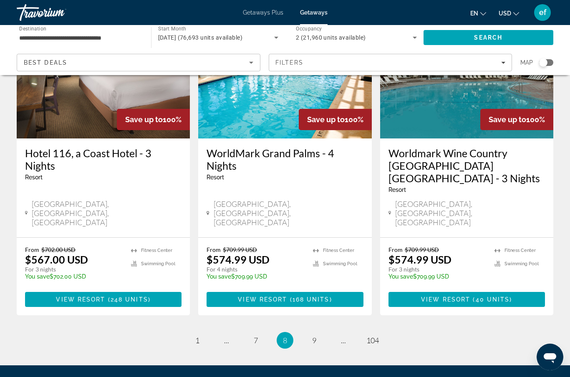
scroll to position [1056, 0]
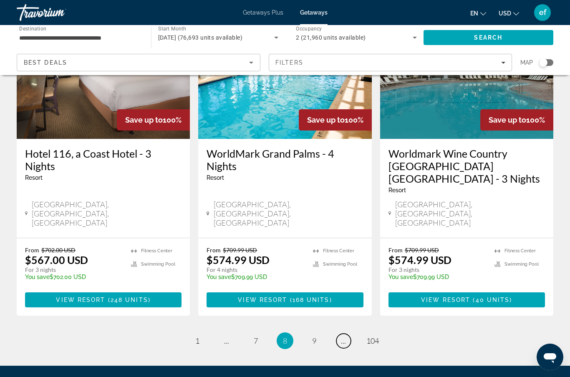
click at [348, 334] on link "page ..." at bounding box center [343, 341] width 15 height 15
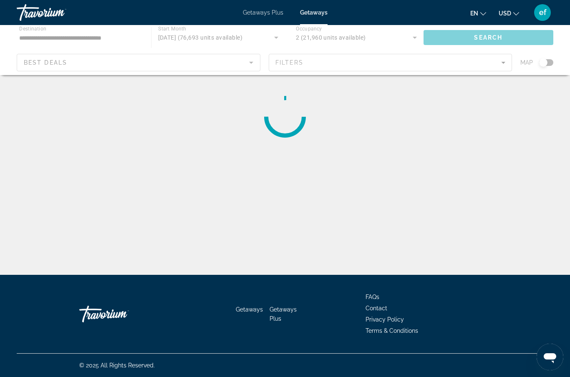
scroll to position [33, 0]
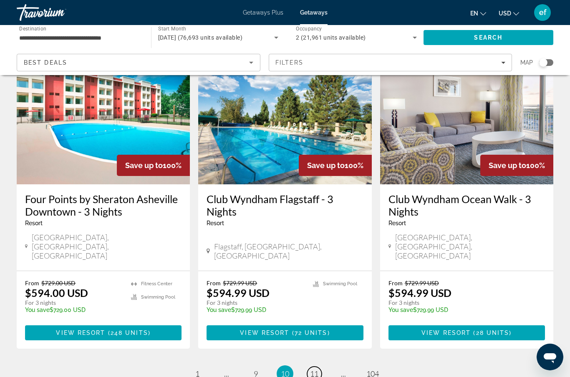
click at [316, 367] on link "page 11" at bounding box center [314, 374] width 15 height 15
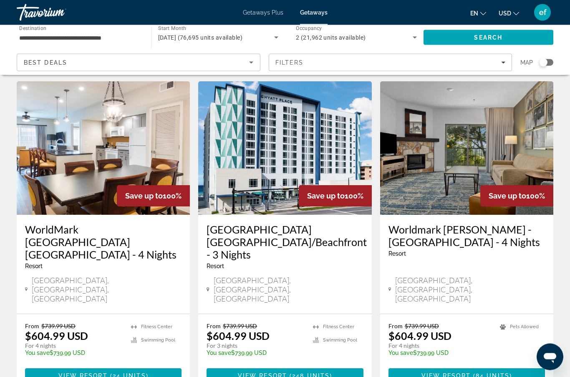
scroll to position [955, 0]
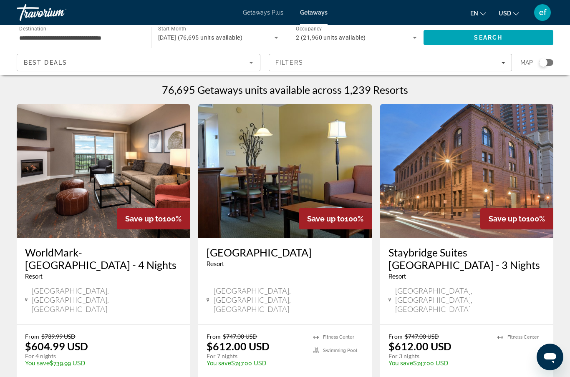
click at [548, 64] on div "Search widget" at bounding box center [546, 62] width 14 height 7
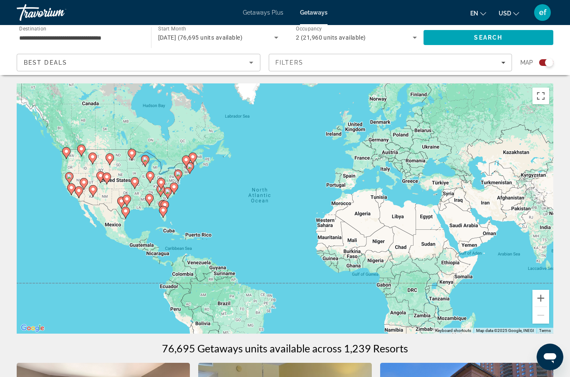
click at [411, 65] on div "Filters" at bounding box center [391, 62] width 230 height 7
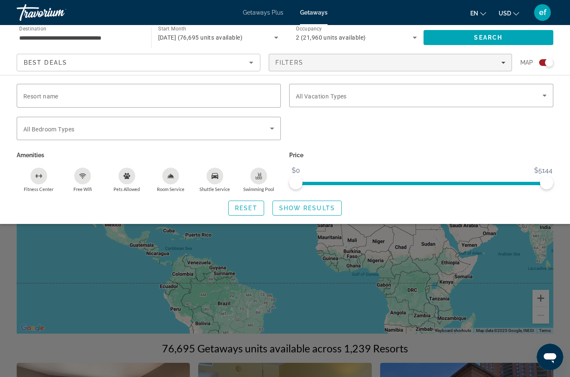
click at [131, 100] on input "Resort name" at bounding box center [148, 96] width 251 height 10
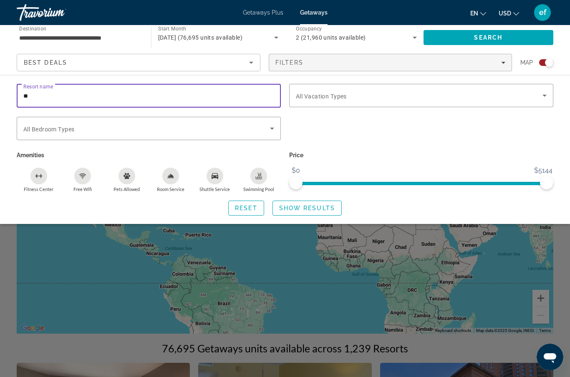
type input "*"
type input "**********"
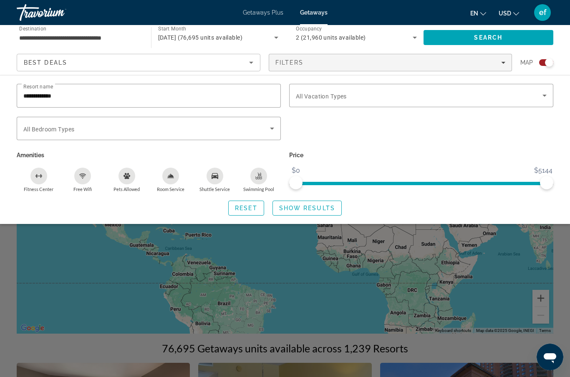
click at [298, 205] on span "Show Results" at bounding box center [307, 208] width 56 height 7
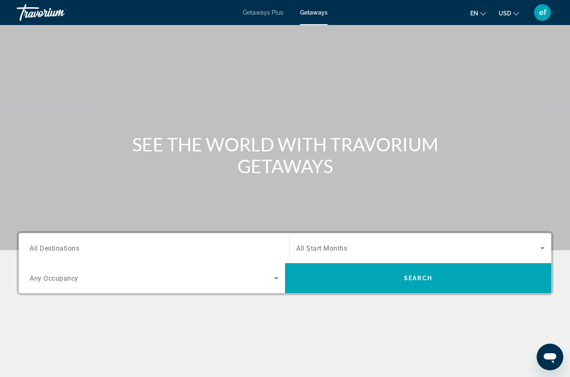
click at [540, 14] on span "ef" at bounding box center [542, 12] width 7 height 8
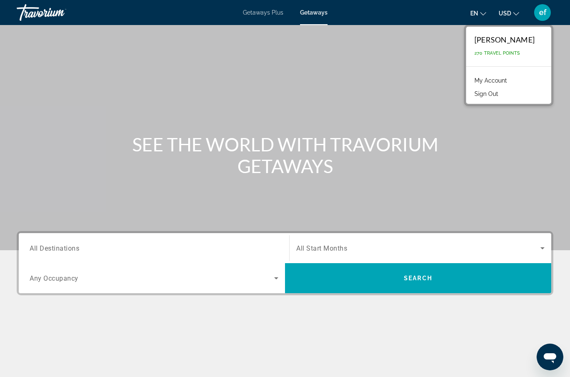
click at [493, 73] on li "My Account" at bounding box center [508, 79] width 77 height 13
click at [496, 84] on link "My Account" at bounding box center [490, 80] width 41 height 11
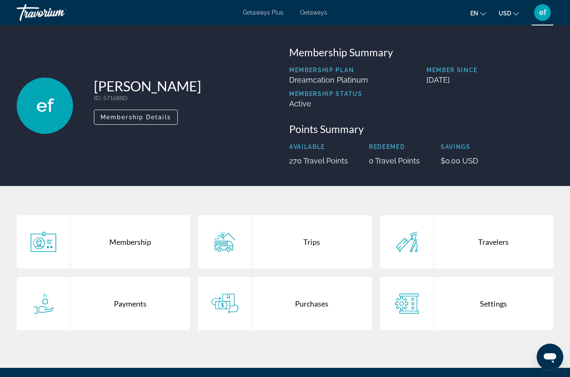
click at [476, 316] on div "Settings" at bounding box center [493, 303] width 119 height 53
click at [311, 245] on div "Trips" at bounding box center [311, 241] width 119 height 53
click at [299, 311] on div "Purchases" at bounding box center [311, 303] width 119 height 53
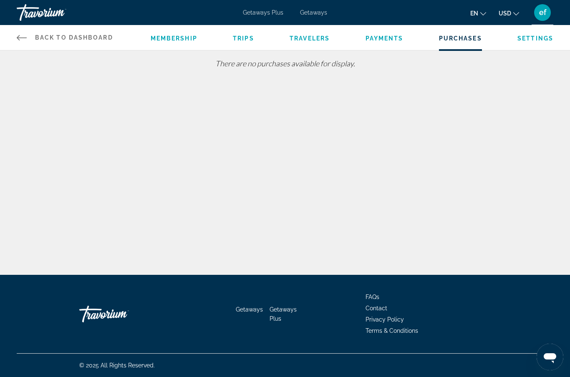
click at [249, 41] on span "Trips" at bounding box center [243, 38] width 21 height 7
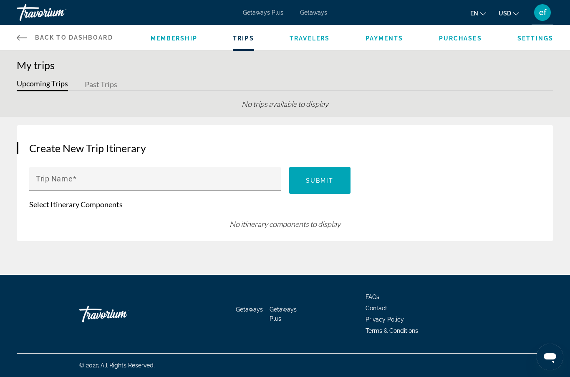
click at [306, 38] on span "Travelers" at bounding box center [310, 38] width 40 height 7
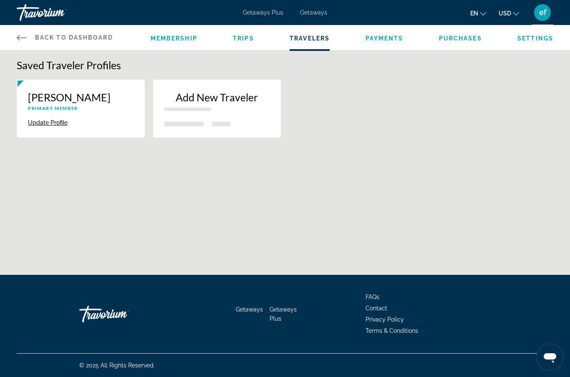
click at [18, 33] on icon "Main content" at bounding box center [22, 38] width 10 height 10
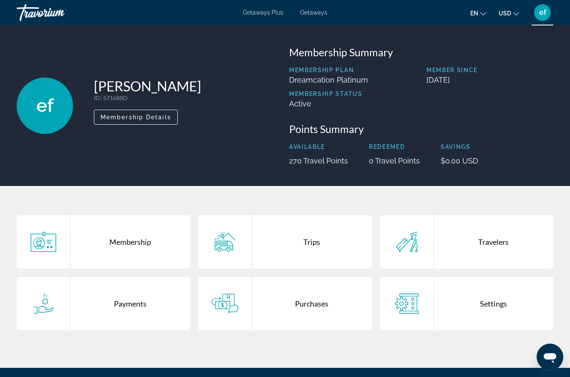
click at [139, 119] on span "Membership Details" at bounding box center [136, 117] width 71 height 7
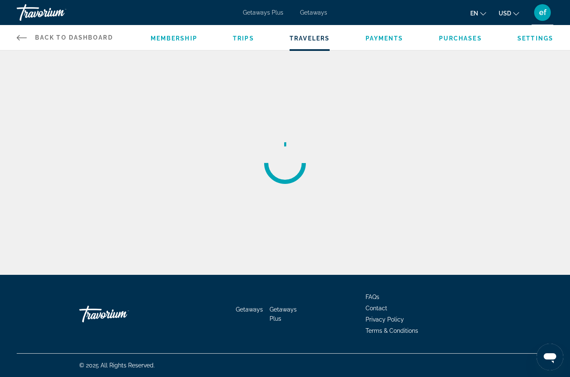
click at [38, 33] on link "Back to Dashboard Dashboard" at bounding box center [65, 37] width 96 height 25
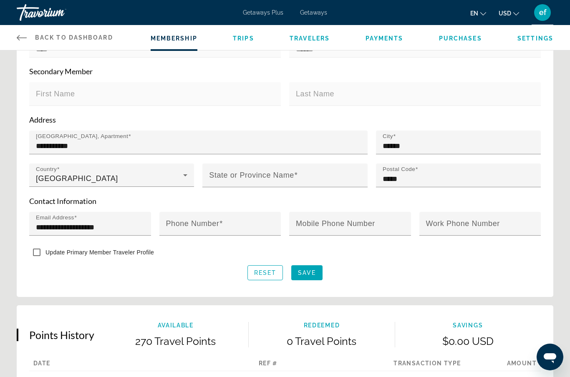
scroll to position [242, 0]
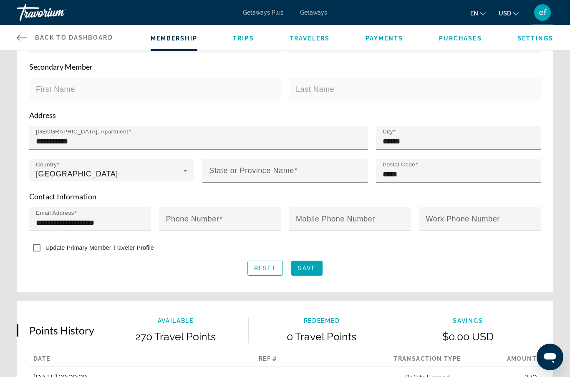
click at [22, 42] on icon "Main content" at bounding box center [22, 38] width 10 height 10
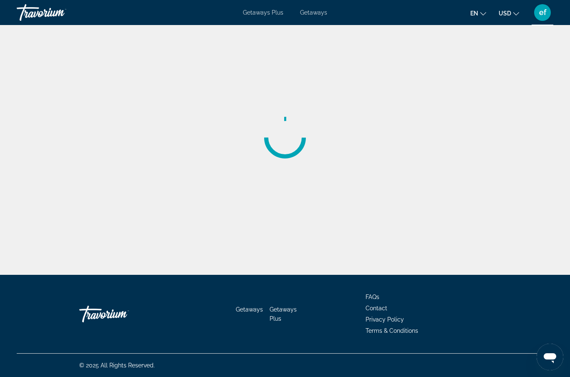
scroll to position [33, 0]
